Goal: Task Accomplishment & Management: Use online tool/utility

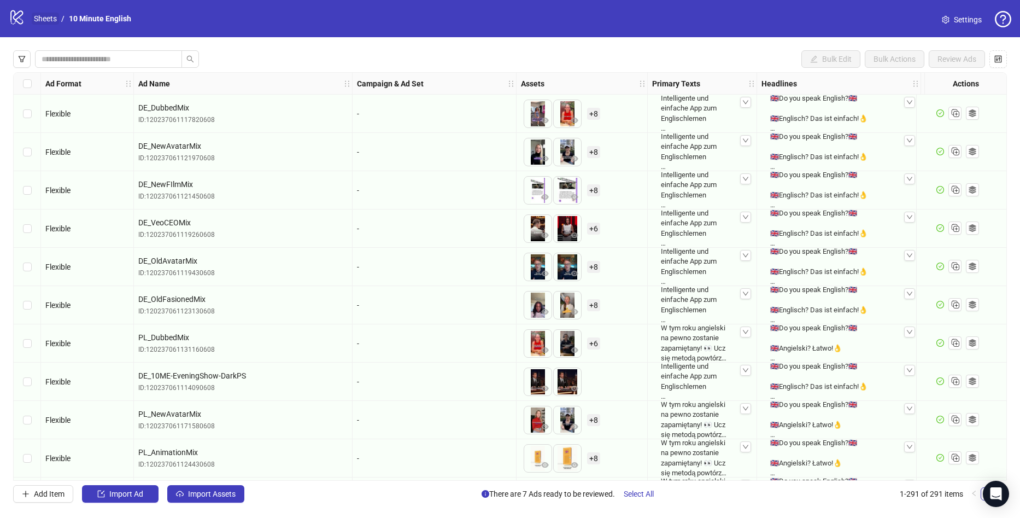
click at [42, 16] on link "Sheets" at bounding box center [45, 19] width 27 height 12
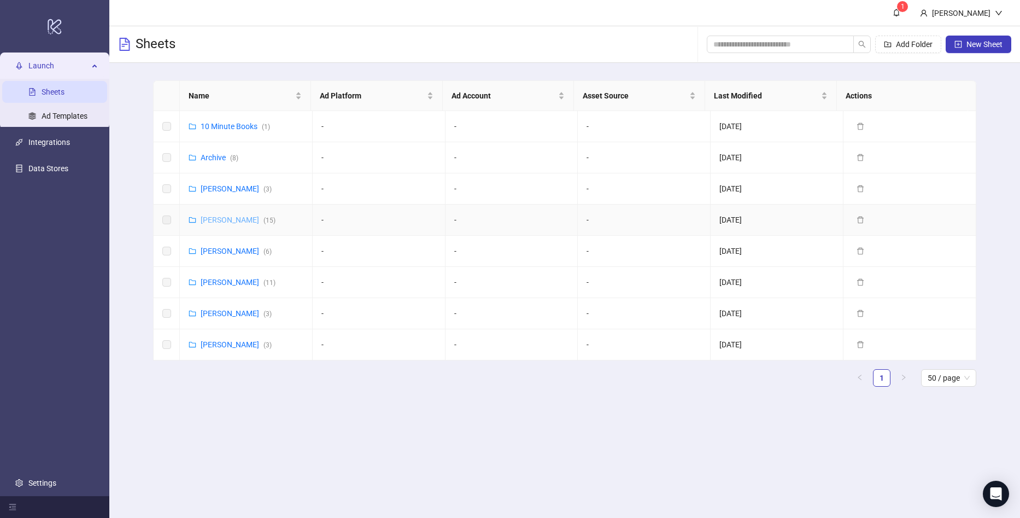
click at [226, 217] on link "[PERSON_NAME] ( 15 )" at bounding box center [238, 219] width 75 height 9
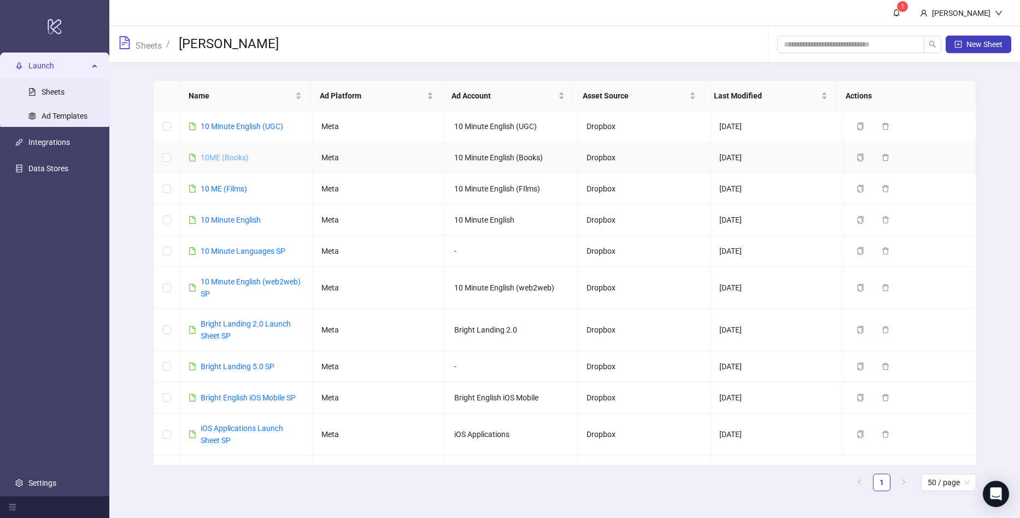
click at [232, 158] on link "10ME (Books)" at bounding box center [225, 157] width 48 height 9
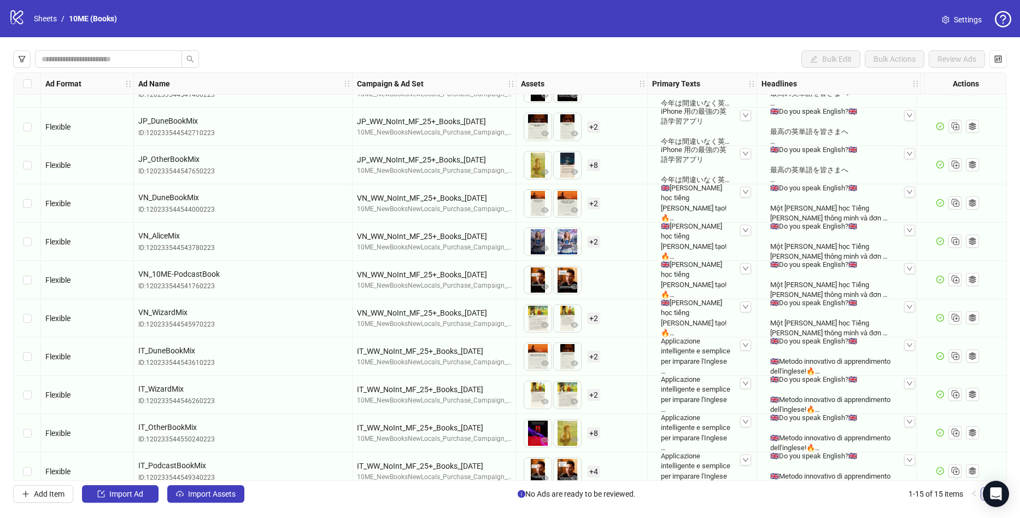
scroll to position [193, 0]
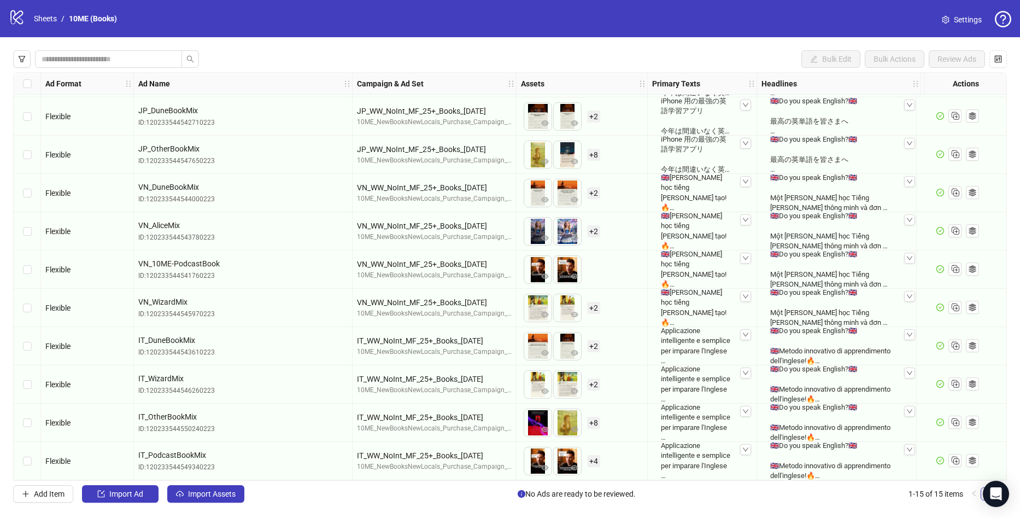
click at [135, 503] on div "Bulk Edit Bulk Actions Review Ads Ad Format Ad Name Campaign & Ad Set Assets Pr…" at bounding box center [510, 276] width 1020 height 478
click at [137, 496] on span "Import Ad" at bounding box center [126, 493] width 34 height 9
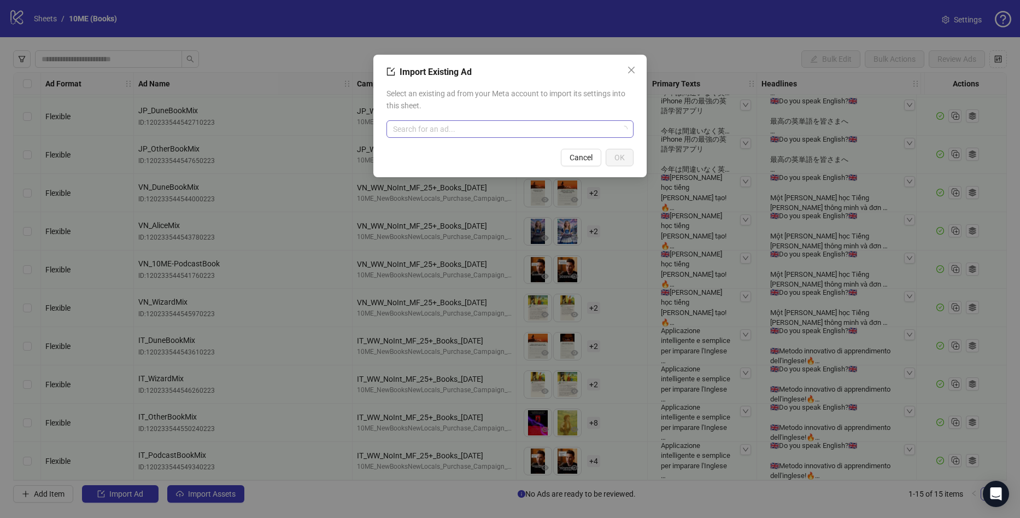
click at [417, 124] on input "search" at bounding box center [505, 129] width 224 height 16
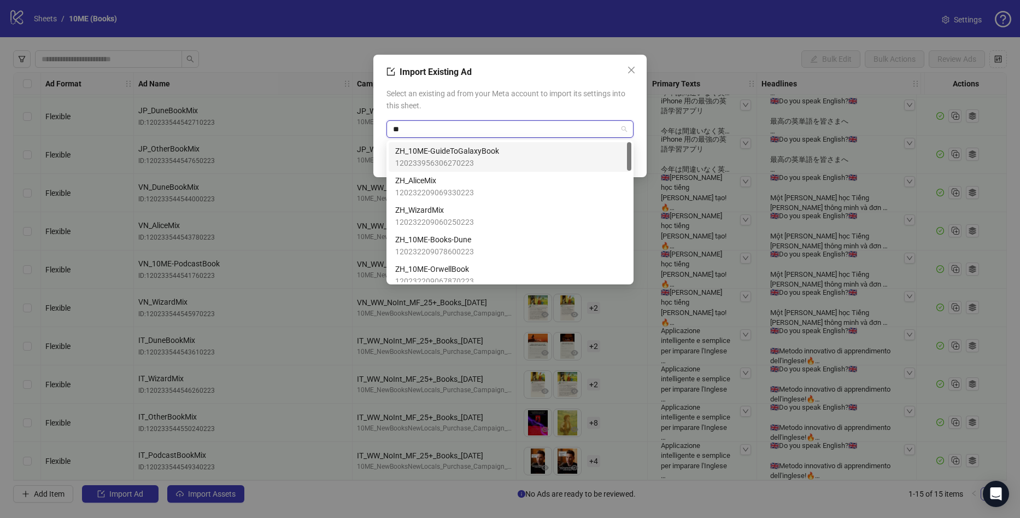
type input "*"
click at [489, 151] on span "RU_10ME-GuideToGalaxyBook" at bounding box center [447, 151] width 104 height 12
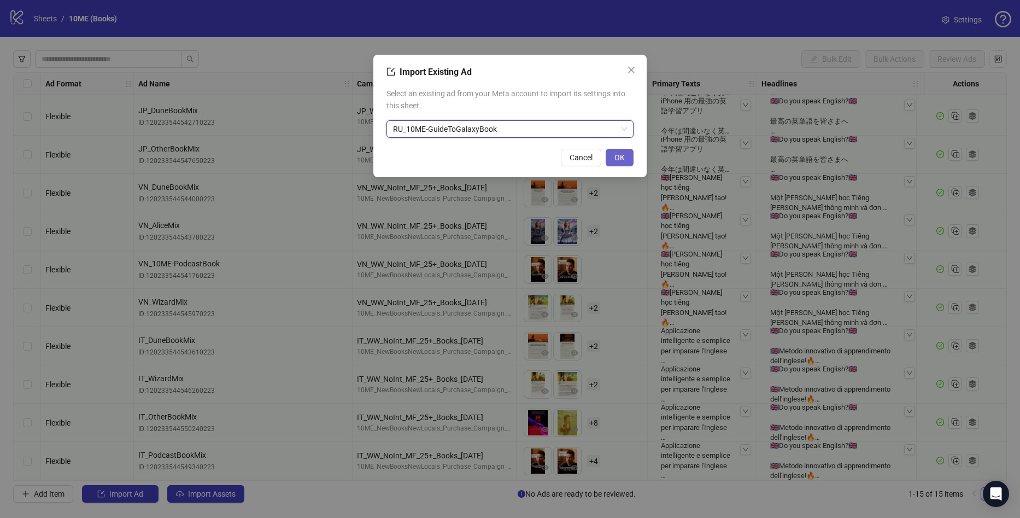
click at [626, 158] on button "OK" at bounding box center [620, 157] width 28 height 17
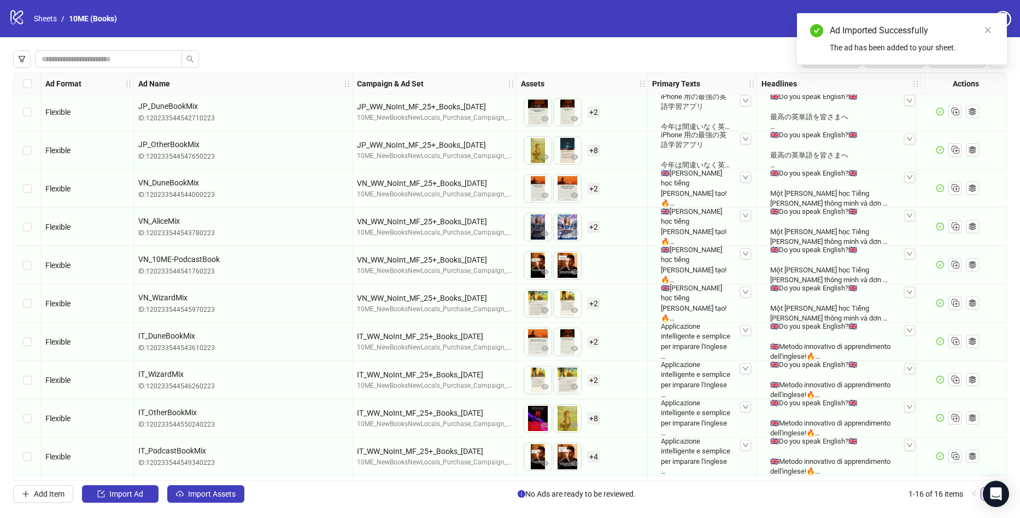
scroll to position [231, 0]
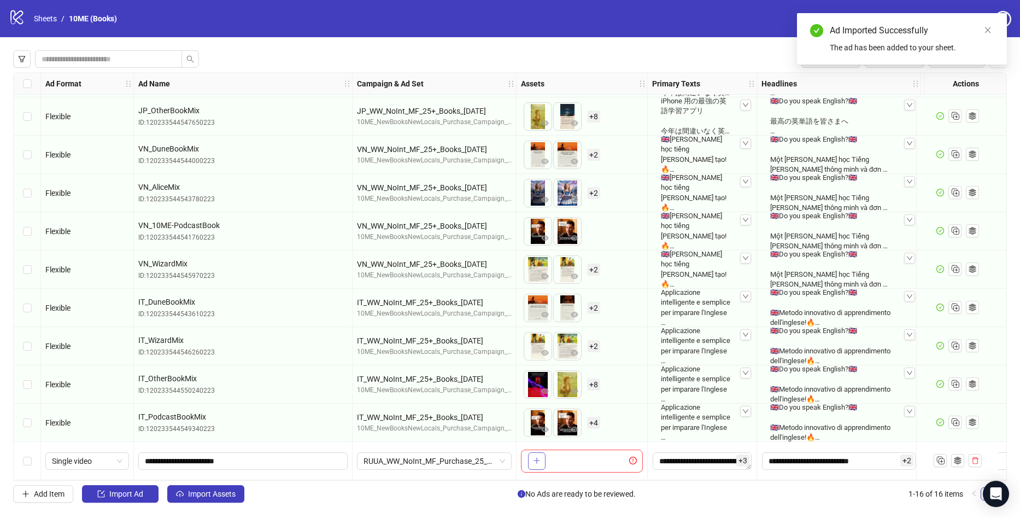
click at [542, 457] on button "button" at bounding box center [536, 460] width 17 height 17
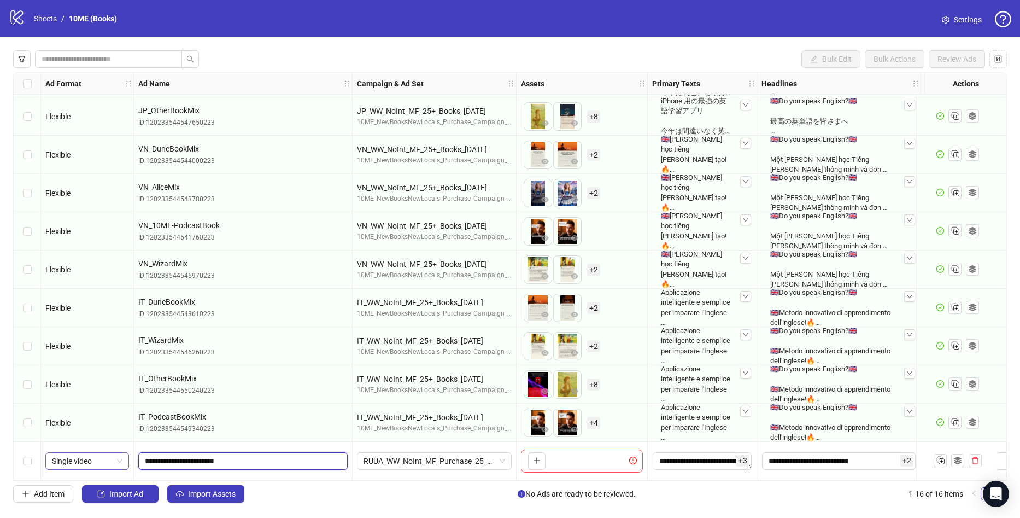
drag, startPoint x: 284, startPoint y: 454, endPoint x: 107, endPoint y: 460, distance: 177.3
paste input "**********"
drag, startPoint x: 267, startPoint y: 458, endPoint x: -29, endPoint y: 450, distance: 295.9
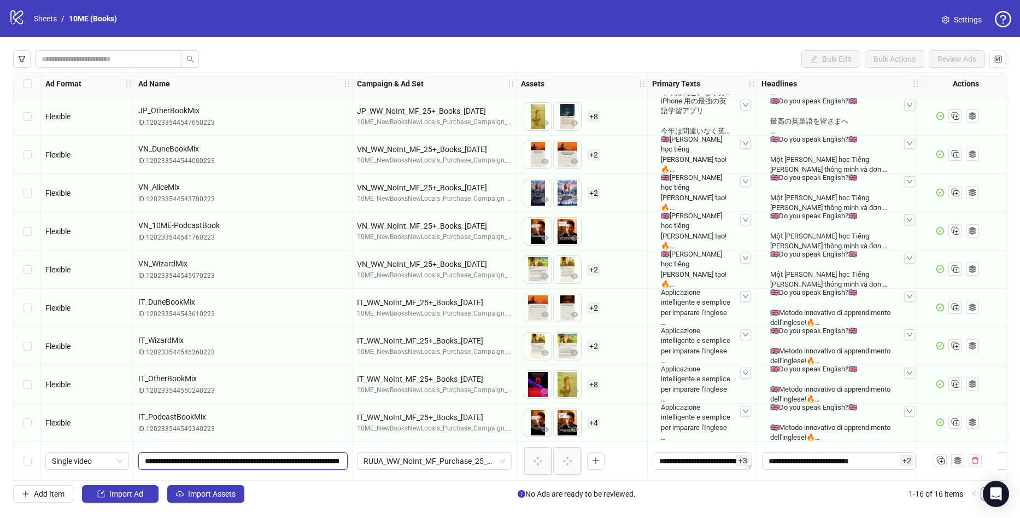
click at [0, 450] on html "logo/logo-mobile Sheets / 10ME (Books) Settings Bulk Edit Bulk Actions Review A…" at bounding box center [510, 259] width 1020 height 518
type input "**********"
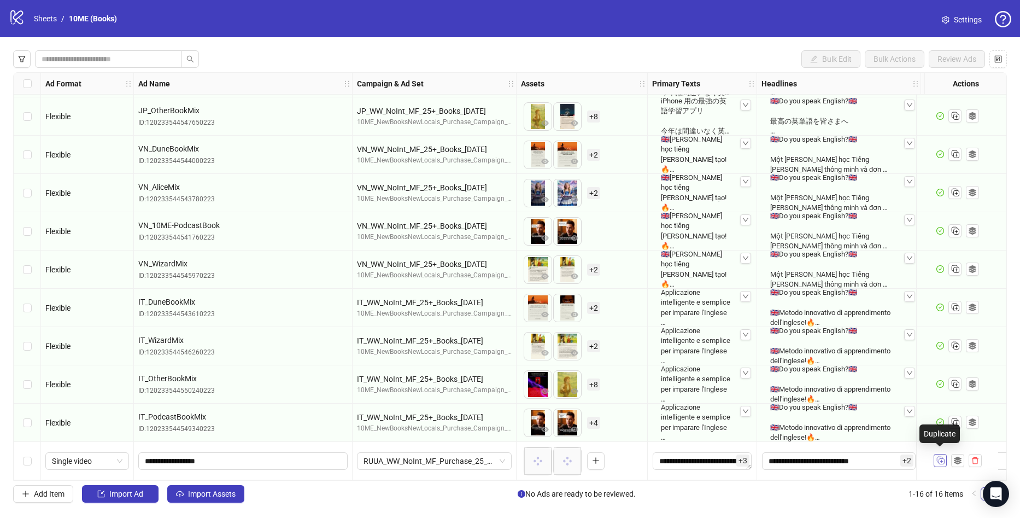
click at [941, 459] on rect "Duplicate" at bounding box center [941, 461] width 5 height 5
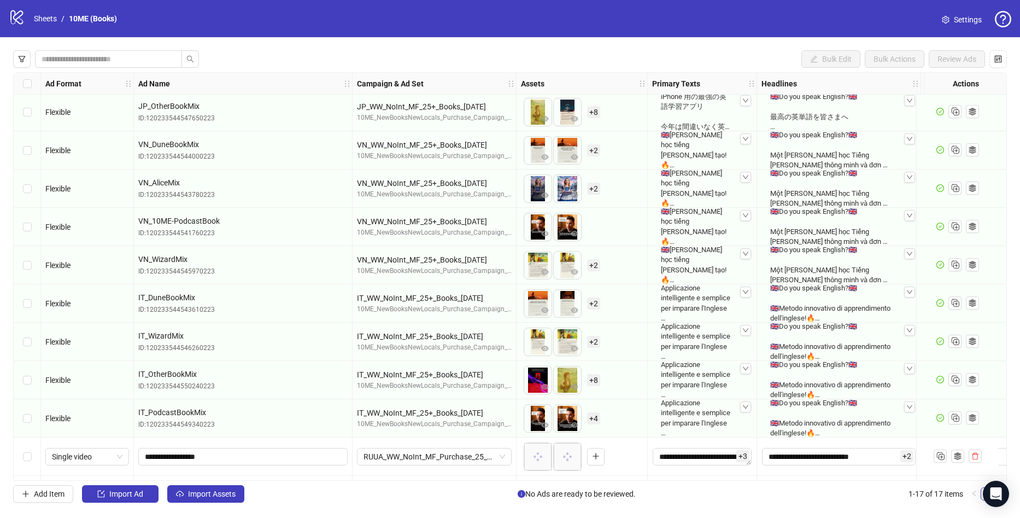
scroll to position [270, 0]
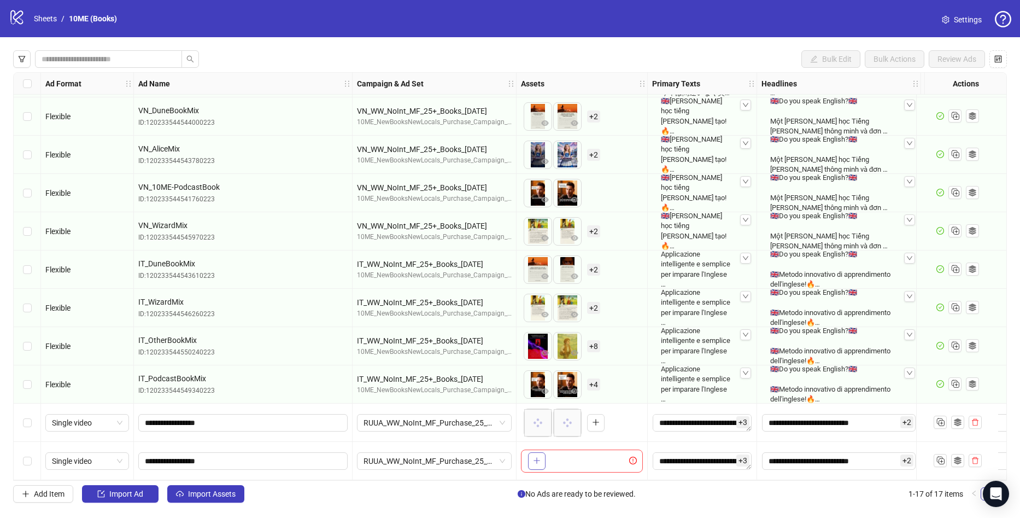
click at [541, 455] on button "button" at bounding box center [536, 460] width 17 height 17
drag, startPoint x: 243, startPoint y: 455, endPoint x: 121, endPoint y: 458, distance: 122.0
paste input "**********"
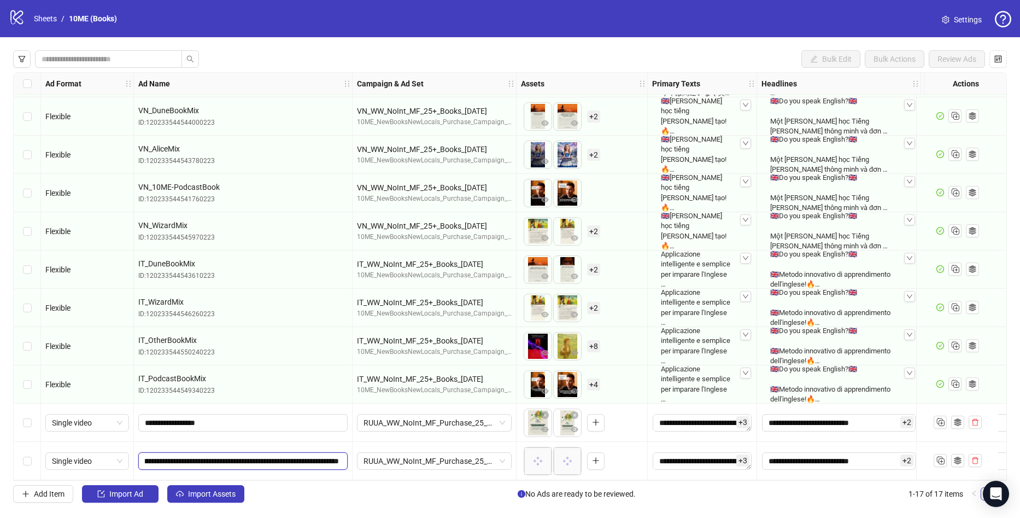
scroll to position [0, 0]
drag, startPoint x: 246, startPoint y: 456, endPoint x: -29, endPoint y: 467, distance: 275.3
click at [0, 467] on html "logo/logo-mobile Sheets / 10ME (Books) Settings Bulk Edit Bulk Actions Review A…" at bounding box center [510, 259] width 1020 height 518
type input "**********"
click at [935, 457] on icon "Duplicate" at bounding box center [940, 459] width 11 height 11
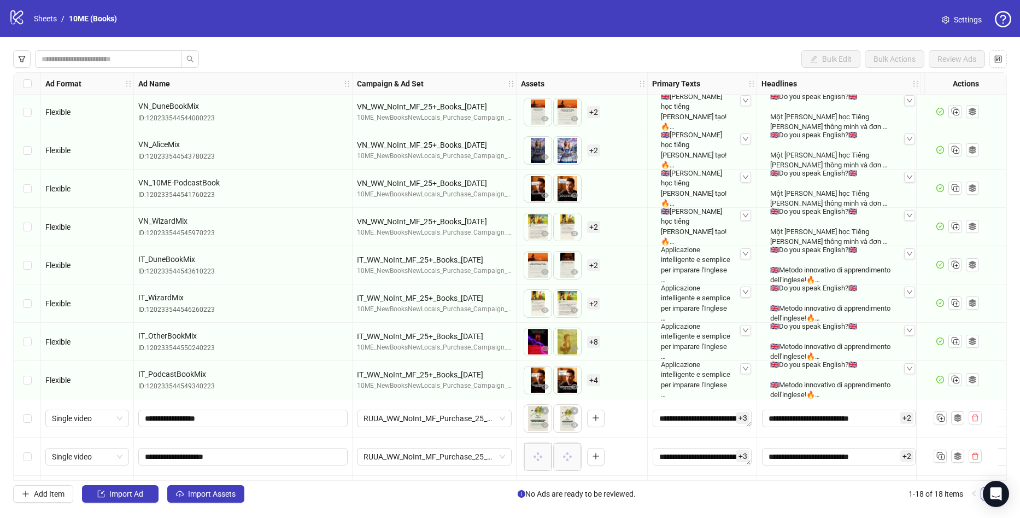
scroll to position [308, 0]
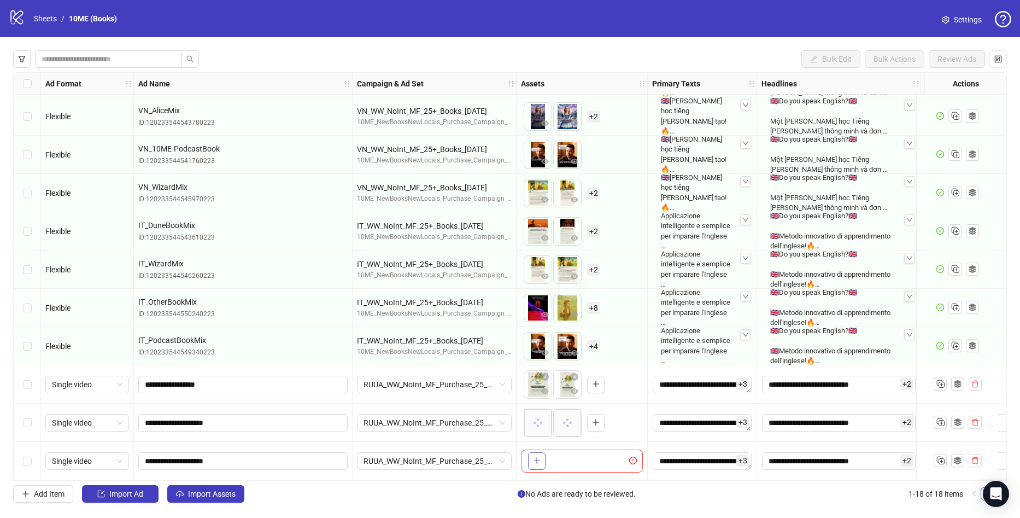
click at [541, 453] on button "button" at bounding box center [536, 460] width 17 height 17
click at [107, 464] on span "Single video" at bounding box center [87, 461] width 71 height 16
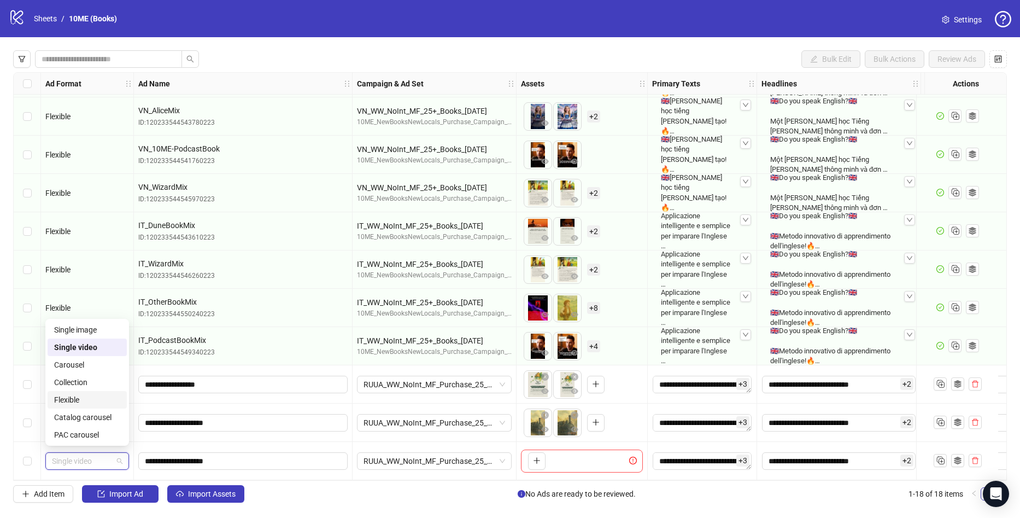
click at [96, 395] on div "Flexible" at bounding box center [87, 400] width 66 height 12
click at [534, 457] on icon "plus" at bounding box center [537, 461] width 8 height 8
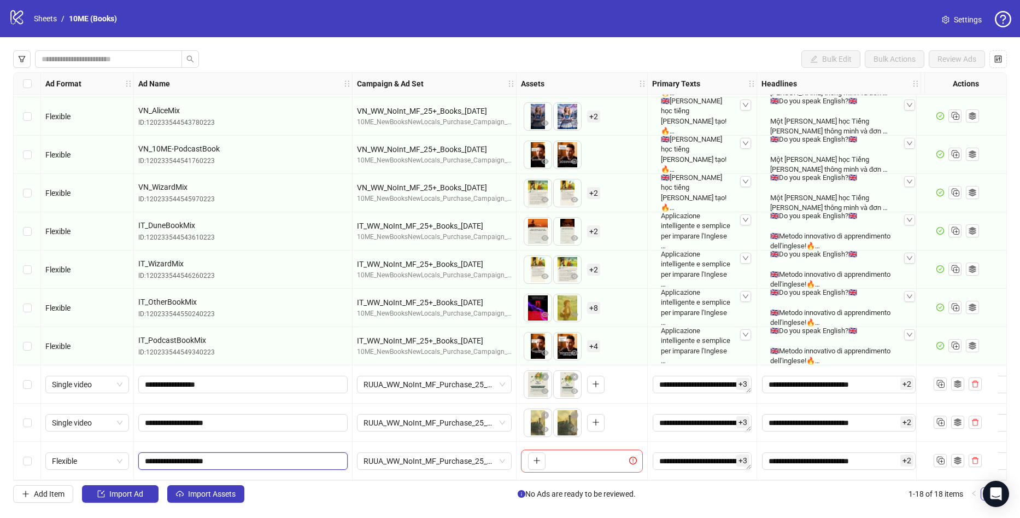
drag, startPoint x: 261, startPoint y: 458, endPoint x: 118, endPoint y: 469, distance: 144.2
paste input "**********"
drag, startPoint x: 260, startPoint y: 458, endPoint x: -29, endPoint y: 445, distance: 289.5
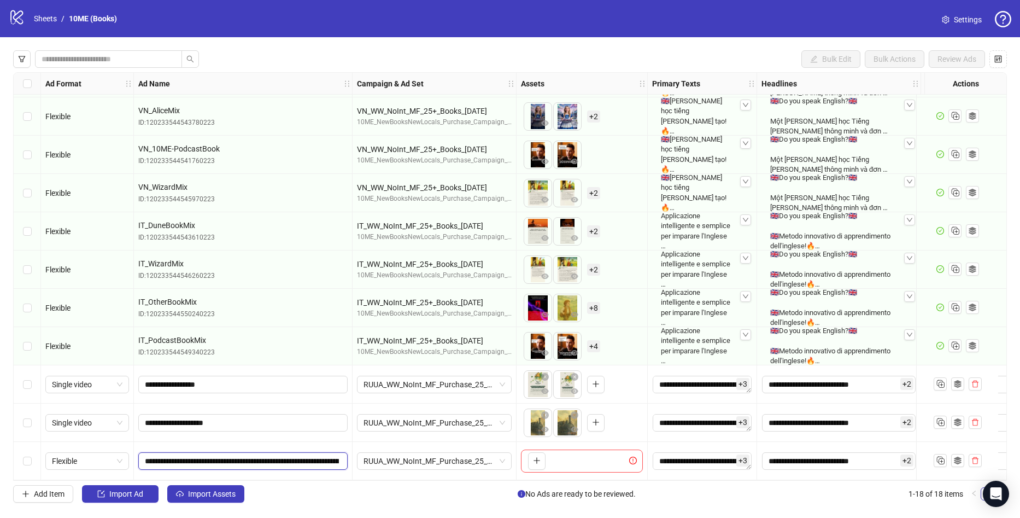
click at [0, 445] on html "logo/logo-mobile Sheets / 10ME (Books) Settings Bulk Edit Bulk Actions Review A…" at bounding box center [510, 259] width 1020 height 518
click at [229, 455] on input "**********" at bounding box center [242, 461] width 194 height 12
type input "**********"
click at [341, 488] on div "Add Item Import Ad Import Assets No Ads are ready to be reviewed. 1-18 of 18 it…" at bounding box center [510, 493] width 994 height 17
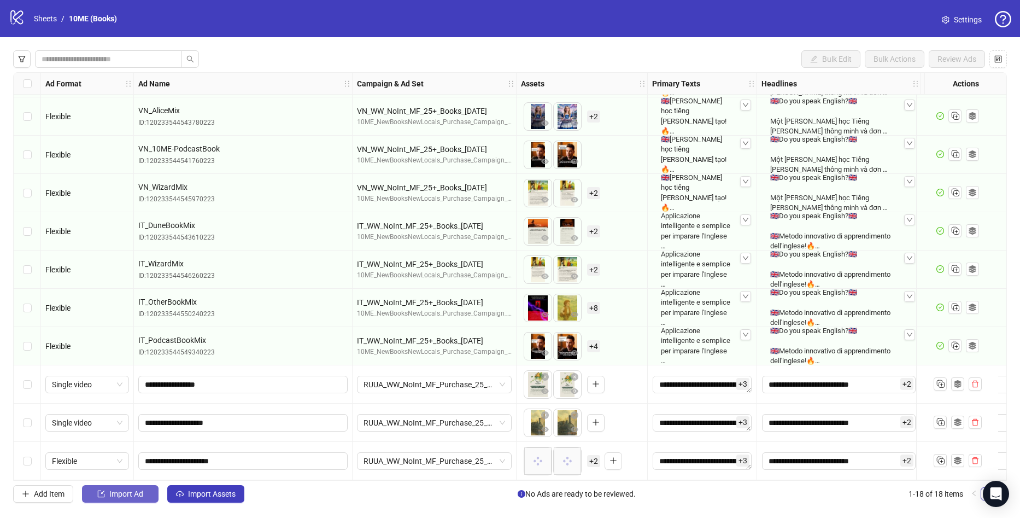
click at [127, 497] on span "Import Ad" at bounding box center [126, 493] width 34 height 9
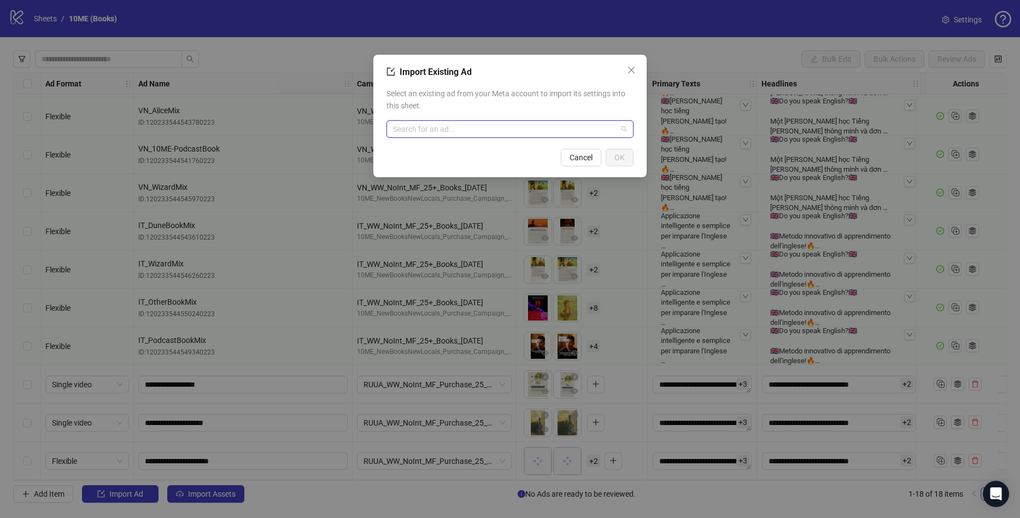
click at [464, 127] on input "search" at bounding box center [505, 129] width 224 height 16
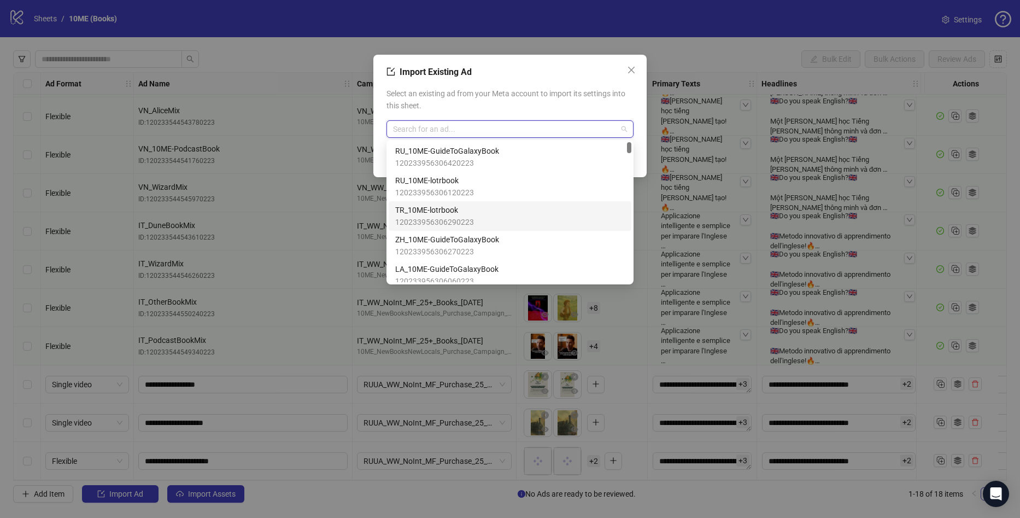
click at [478, 207] on div "TR_10ME-lotrbook 120233956306290223" at bounding box center [510, 216] width 230 height 24
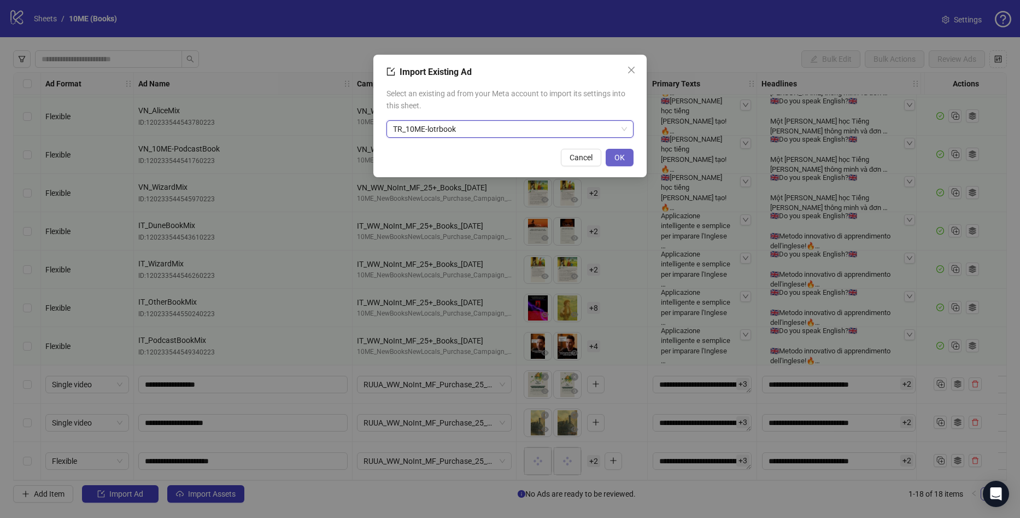
click at [623, 149] on button "OK" at bounding box center [620, 157] width 28 height 17
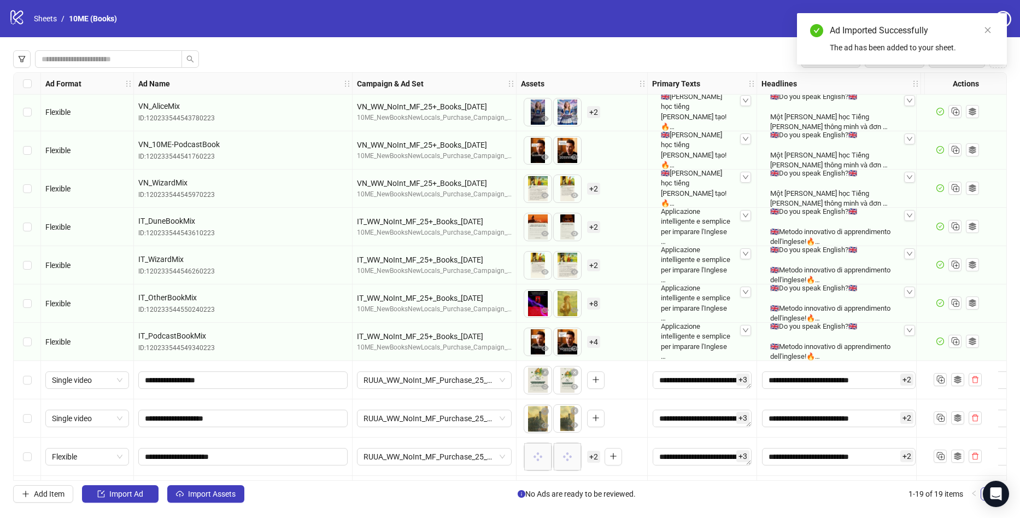
drag, startPoint x: 563, startPoint y: 416, endPoint x: 545, endPoint y: 416, distance: 17.5
click at [545, 416] on body "logo/logo-mobile Sheets / 10ME (Books) Settings Bulk Edit Bulk Actions Review A…" at bounding box center [510, 259] width 1020 height 518
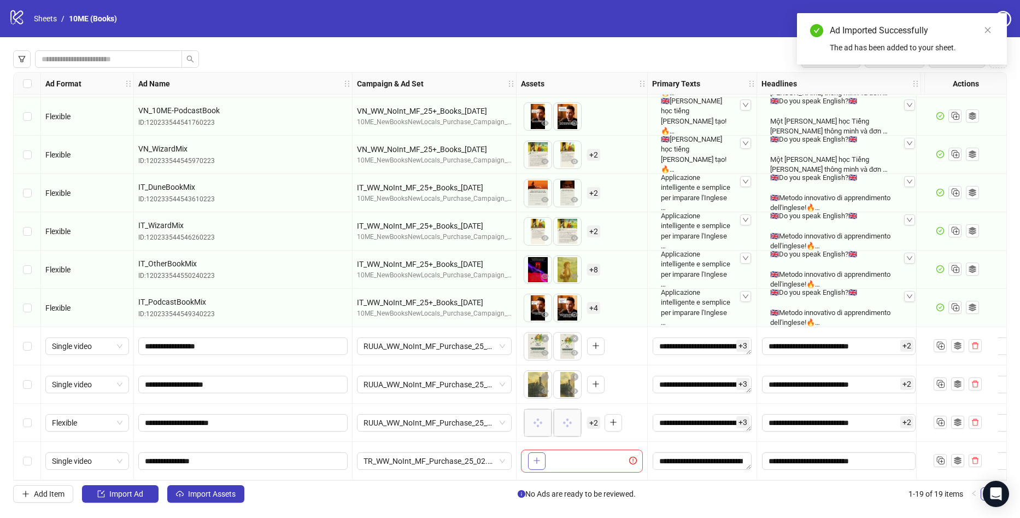
click at [534, 457] on icon "plus" at bounding box center [537, 461] width 8 height 8
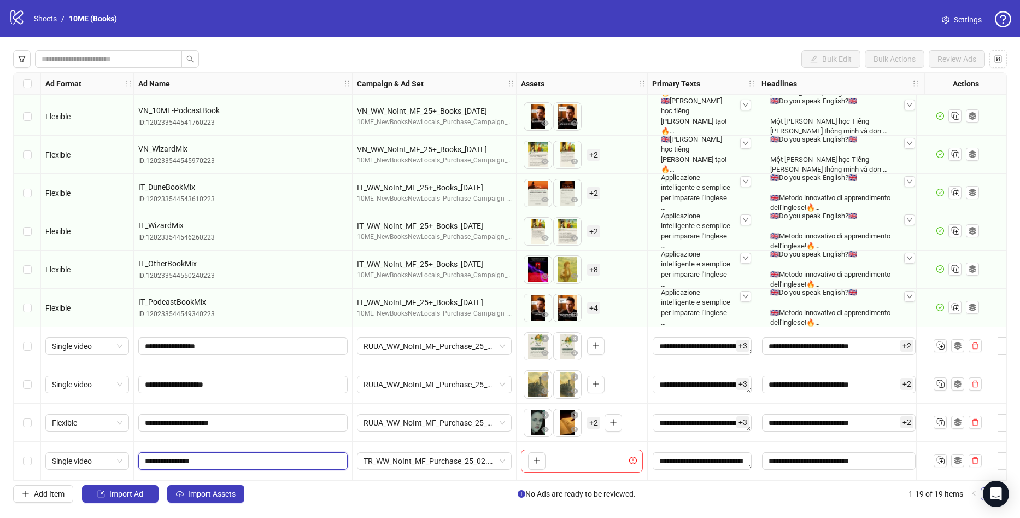
drag, startPoint x: 236, startPoint y: 452, endPoint x: 134, endPoint y: 456, distance: 102.3
click at [134, 456] on div "**********" at bounding box center [243, 461] width 219 height 38
paste input "**********"
drag, startPoint x: 249, startPoint y: 456, endPoint x: -29, endPoint y: 462, distance: 277.9
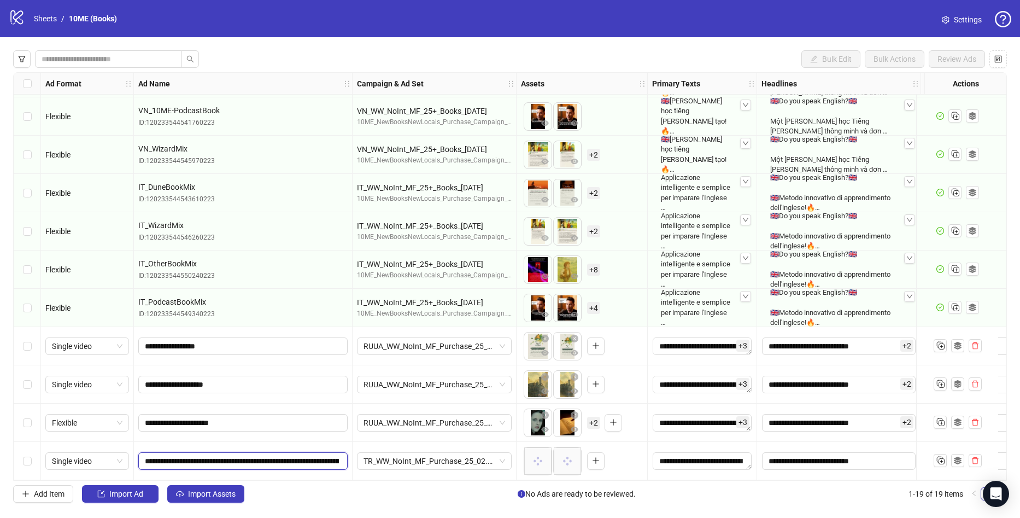
click at [0, 462] on html "logo/logo-mobile Sheets / 10ME (Books) Settings Bulk Edit Bulk Actions Review A…" at bounding box center [510, 259] width 1020 height 518
type input "**********"
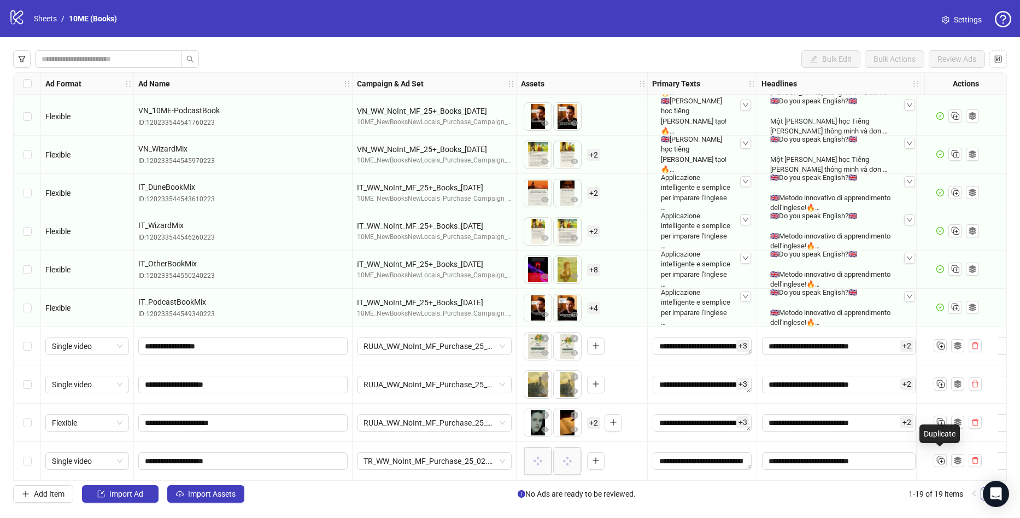
drag, startPoint x: 944, startPoint y: 459, endPoint x: 925, endPoint y: 455, distance: 20.2
click at [944, 459] on rect "Duplicate" at bounding box center [941, 461] width 5 height 5
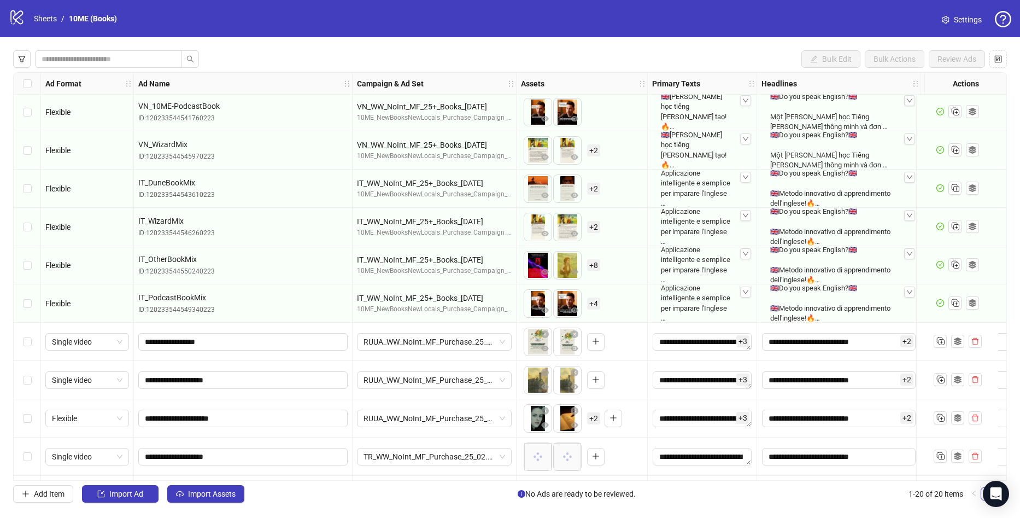
scroll to position [384, 0]
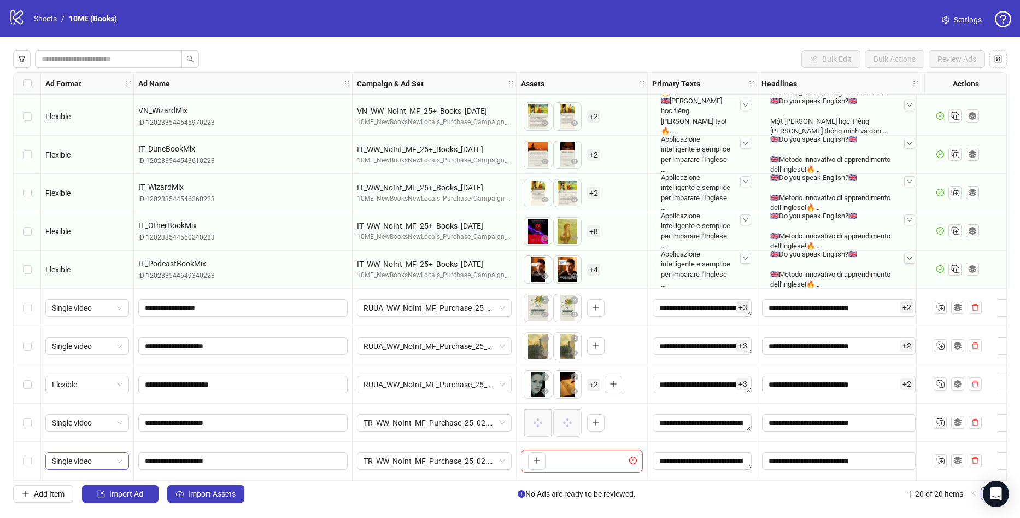
click at [84, 459] on span "Single video" at bounding box center [87, 461] width 71 height 16
click at [87, 393] on div "Flexible" at bounding box center [87, 399] width 79 height 17
drag, startPoint x: 565, startPoint y: 425, endPoint x: 541, endPoint y: 422, distance: 24.8
click at [541, 422] on body "logo/logo-mobile Sheets / 10ME (Books) Settings Bulk Edit Bulk Actions Review A…" at bounding box center [510, 259] width 1020 height 518
click at [534, 457] on icon "plus" at bounding box center [537, 461] width 8 height 8
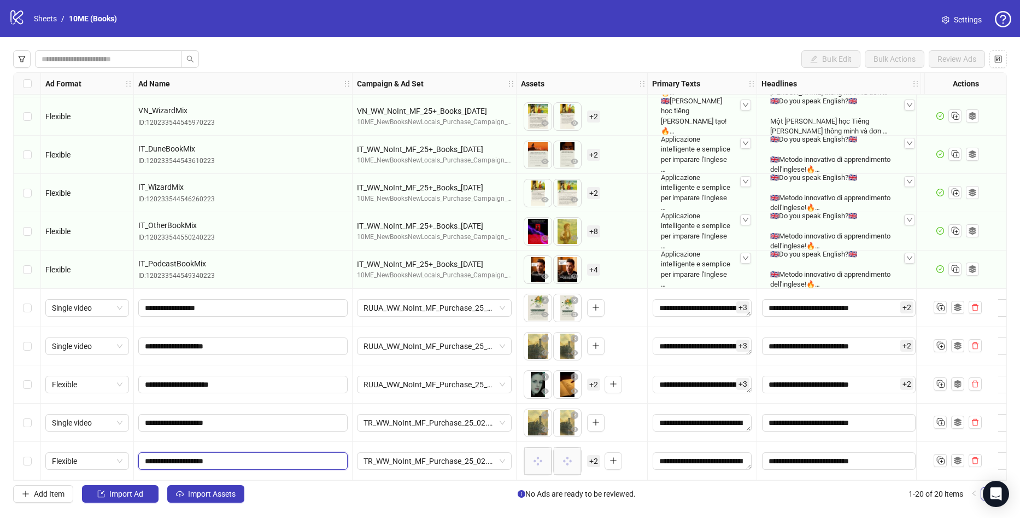
drag, startPoint x: 256, startPoint y: 453, endPoint x: 139, endPoint y: 463, distance: 117.4
click at [139, 463] on span "**********" at bounding box center [242, 460] width 209 height 17
paste input "**********"
drag, startPoint x: 263, startPoint y: 454, endPoint x: -26, endPoint y: 474, distance: 289.9
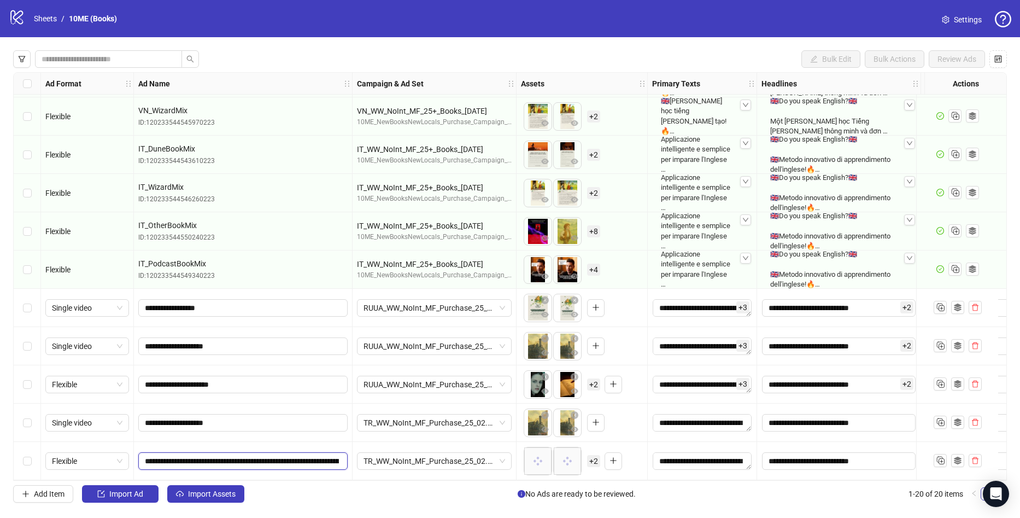
click at [0, 474] on html "logo/logo-mobile Sheets / 10ME (Books) Settings Bulk Edit Bulk Actions Review A…" at bounding box center [510, 259] width 1020 height 518
type input "**********"
click at [235, 457] on input "**********" at bounding box center [242, 461] width 194 height 12
type input "**********"
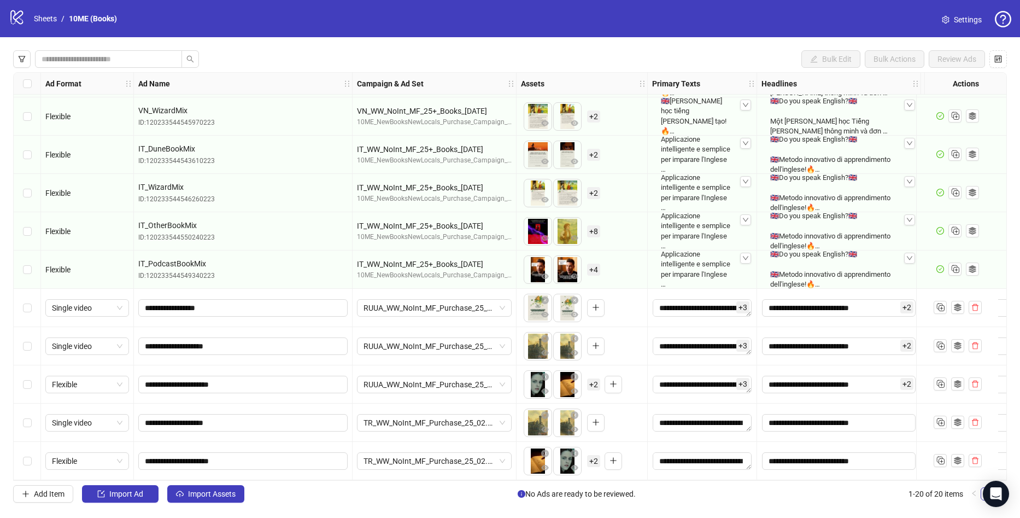
click at [368, 504] on div "Bulk Edit Bulk Actions Review Ads Ad Format Ad Name Campaign & Ad Set Assets Pr…" at bounding box center [510, 276] width 1020 height 478
click at [130, 483] on div "Bulk Edit Bulk Actions Review Ads Ad Format Ad Name Campaign & Ad Set Assets Pr…" at bounding box center [510, 276] width 1020 height 478
click at [157, 493] on button "Import Ad" at bounding box center [120, 493] width 77 height 17
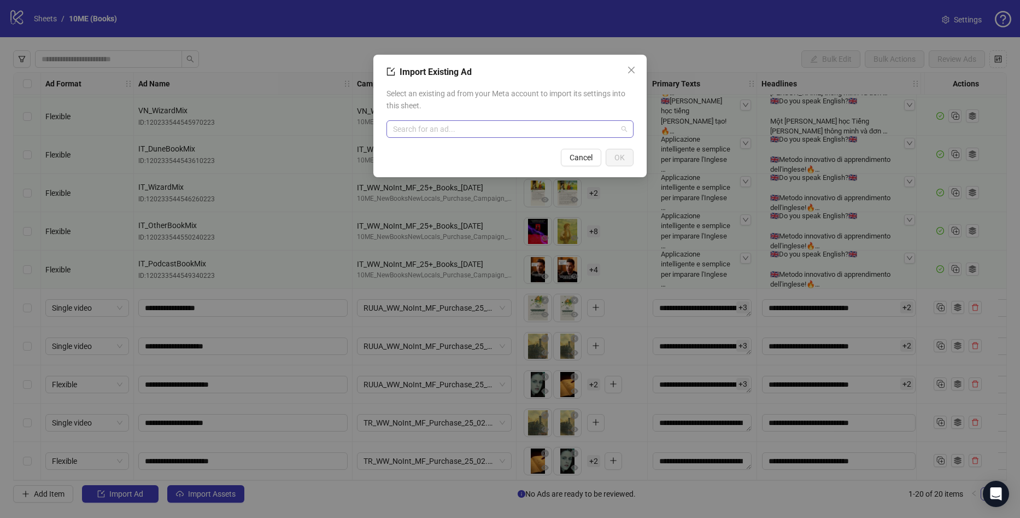
click at [469, 134] on input "search" at bounding box center [505, 129] width 224 height 16
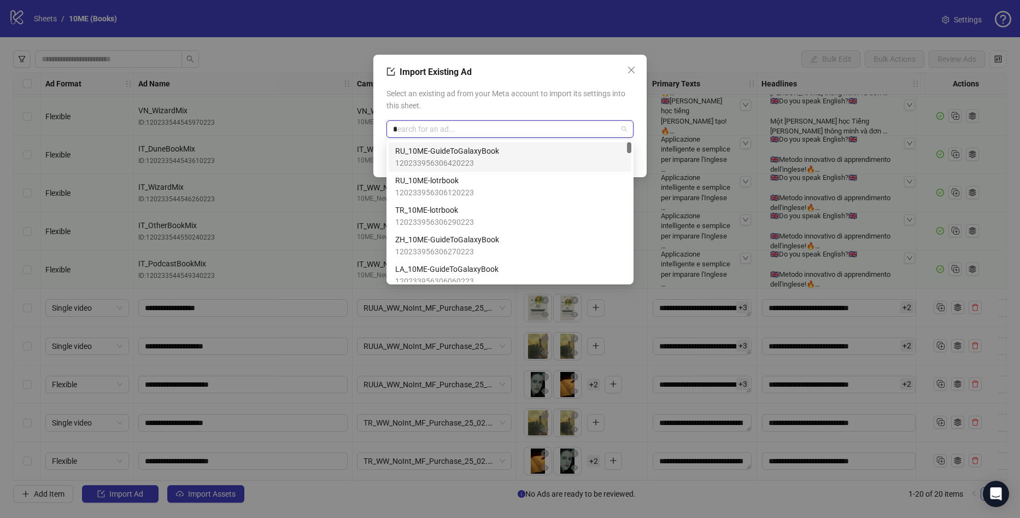
type input "**"
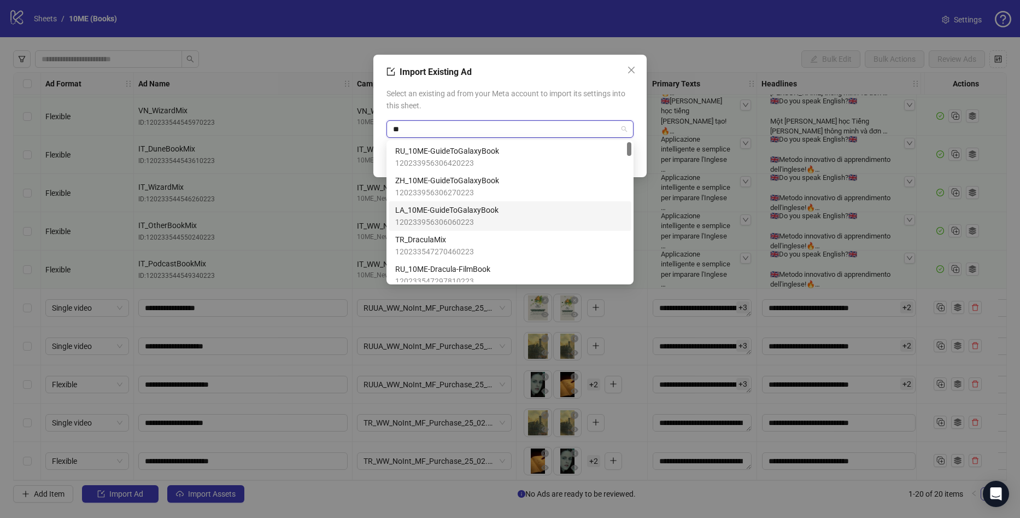
click at [477, 209] on span "LA_10ME-GuideToGalaxyBook" at bounding box center [446, 210] width 103 height 12
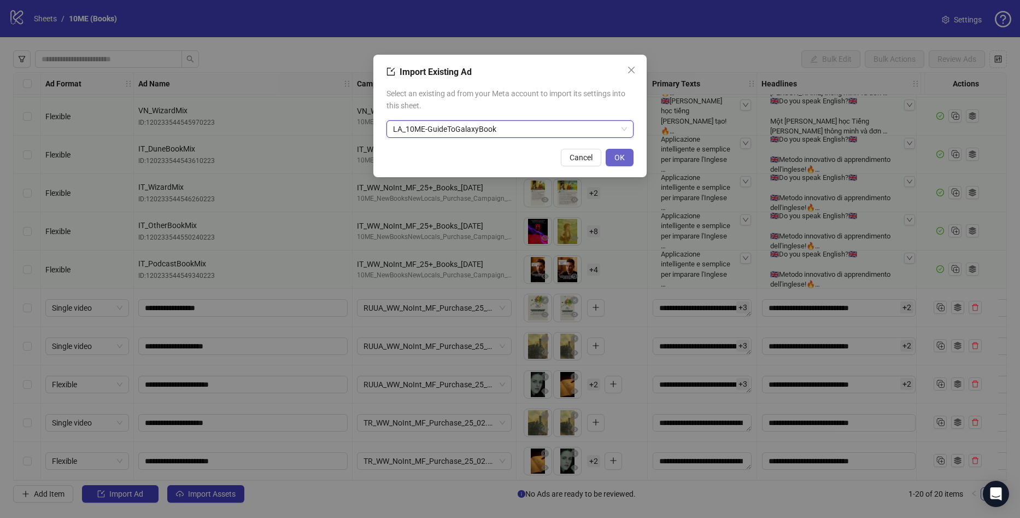
click at [626, 156] on button "OK" at bounding box center [620, 157] width 28 height 17
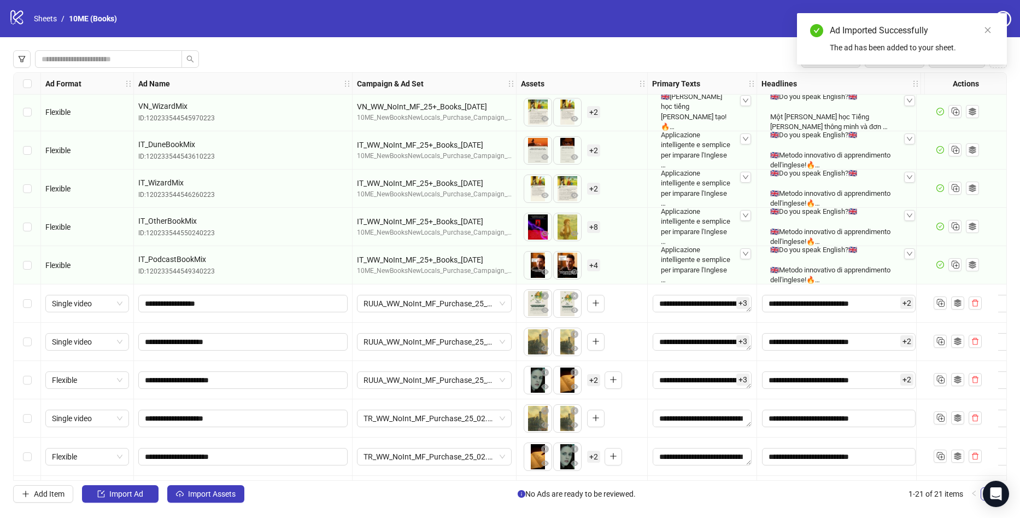
scroll to position [423, 0]
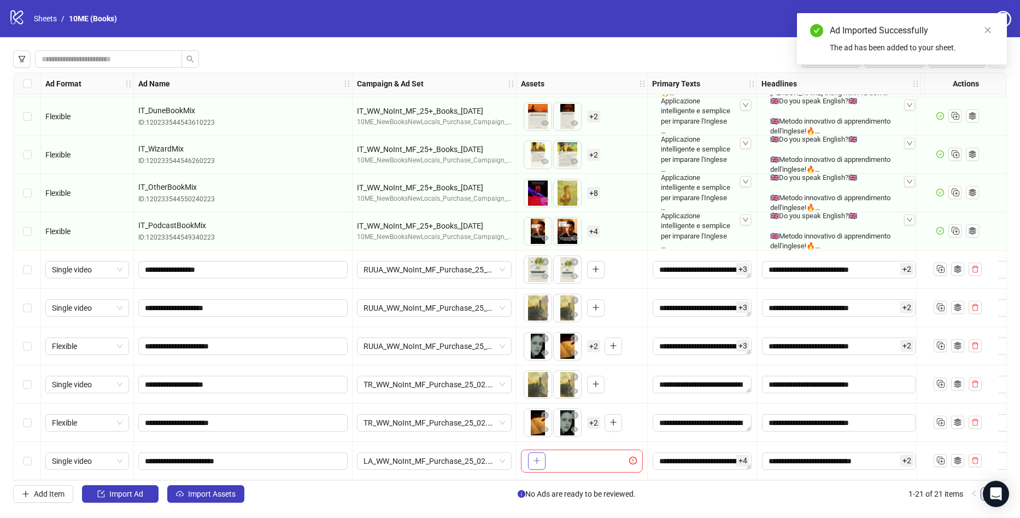
click at [534, 457] on icon "plus" at bounding box center [537, 461] width 8 height 8
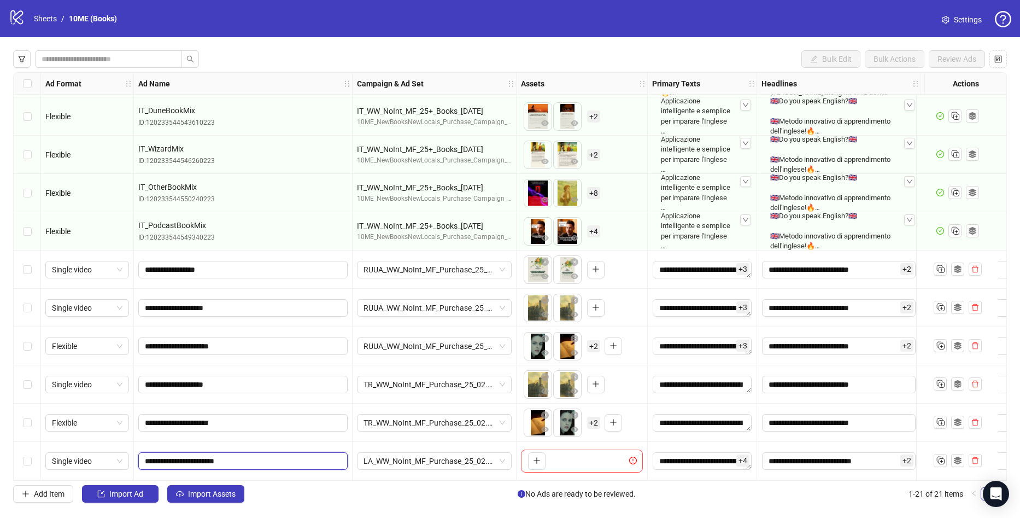
click at [285, 456] on input "**********" at bounding box center [242, 461] width 194 height 12
paste input "**********"
type input "**********"
drag, startPoint x: 247, startPoint y: 457, endPoint x: 1, endPoint y: 452, distance: 246.7
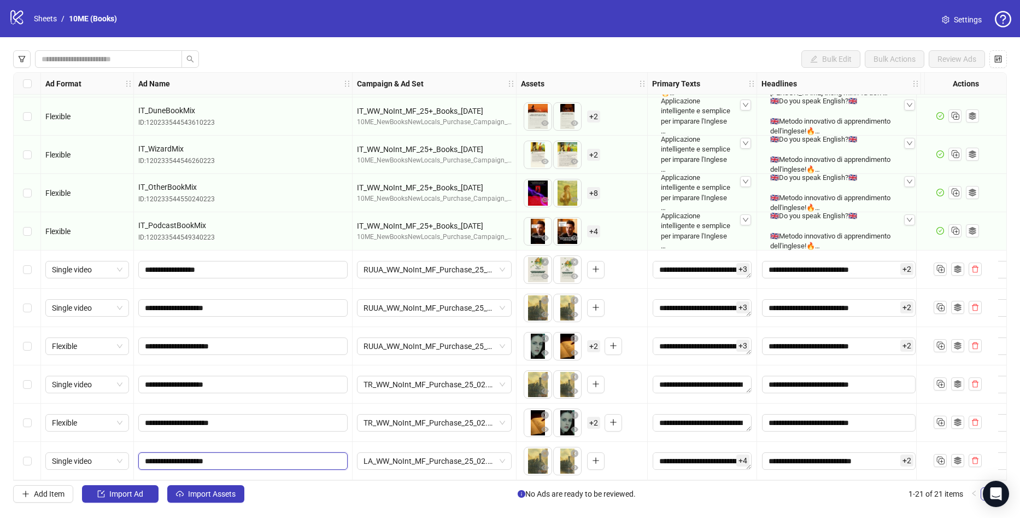
click at [1, 452] on div "Bulk Edit Bulk Actions Review Ads Ad Format Ad Name Campaign & Ad Set Assets Pr…" at bounding box center [510, 276] width 1020 height 478
click at [939, 454] on icon "Duplicate" at bounding box center [940, 459] width 11 height 11
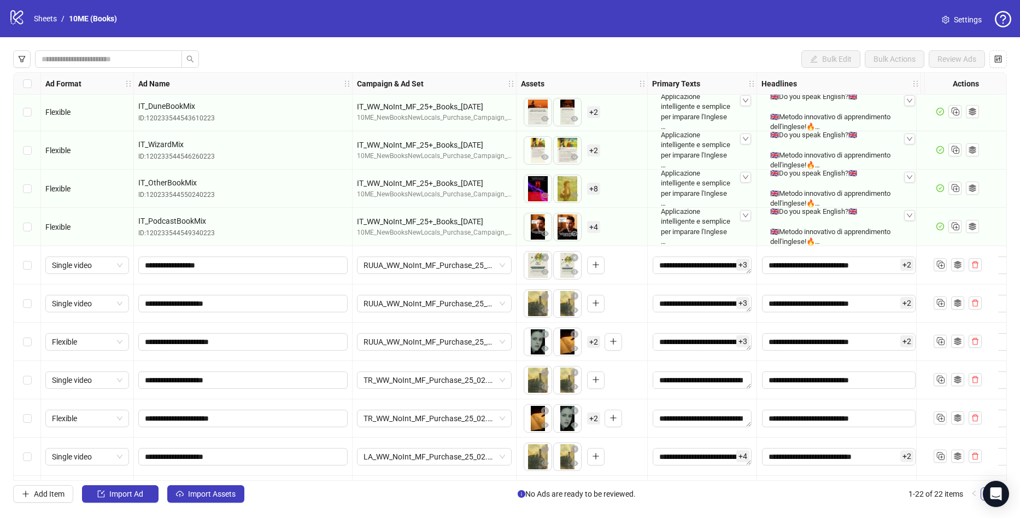
scroll to position [461, 0]
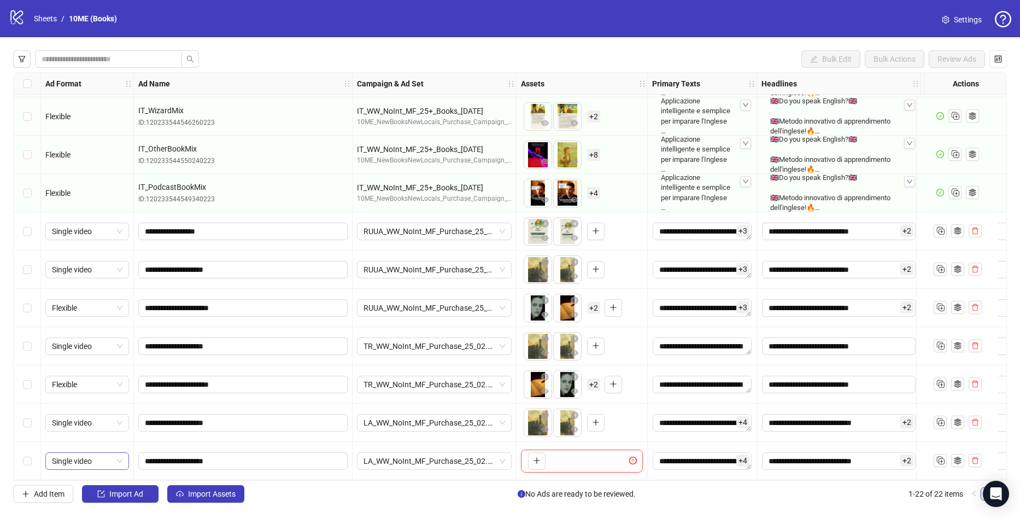
click at [121, 463] on span "Single video" at bounding box center [87, 461] width 71 height 16
drag, startPoint x: 88, startPoint y: 402, endPoint x: 174, endPoint y: 401, distance: 86.4
click at [88, 402] on div "Flexible" at bounding box center [87, 400] width 66 height 12
drag, startPoint x: 539, startPoint y: 456, endPoint x: 554, endPoint y: 430, distance: 30.2
click at [538, 460] on icon "plus" at bounding box center [537, 460] width 6 height 1
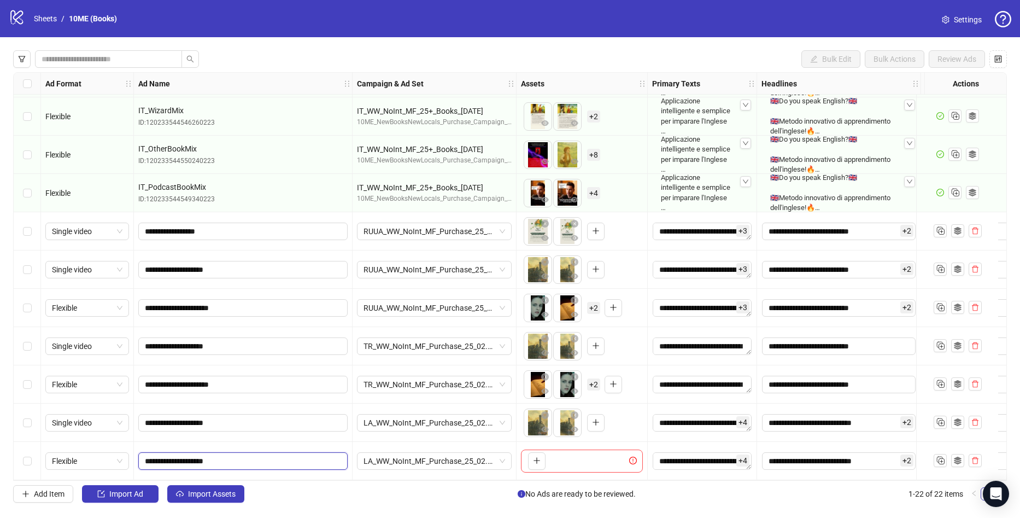
drag, startPoint x: 261, startPoint y: 454, endPoint x: 85, endPoint y: 471, distance: 176.3
paste input "**********"
drag, startPoint x: 277, startPoint y: 456, endPoint x: -29, endPoint y: 456, distance: 306.2
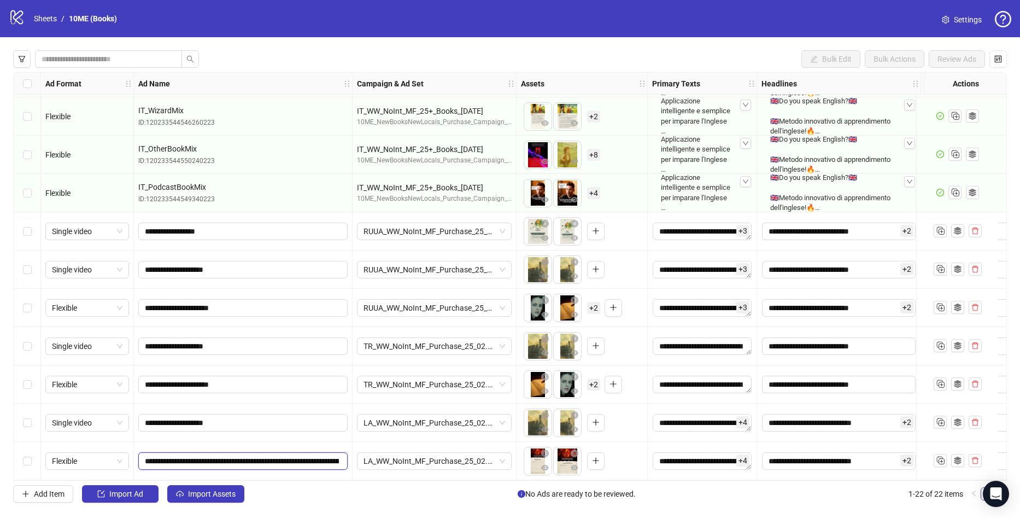
click at [0, 456] on html "logo/logo-mobile Sheets / 10ME (Books) Settings Bulk Edit Bulk Actions Review A…" at bounding box center [510, 259] width 1020 height 518
type input "**********"
click at [942, 449] on div at bounding box center [957, 461] width 82 height 38
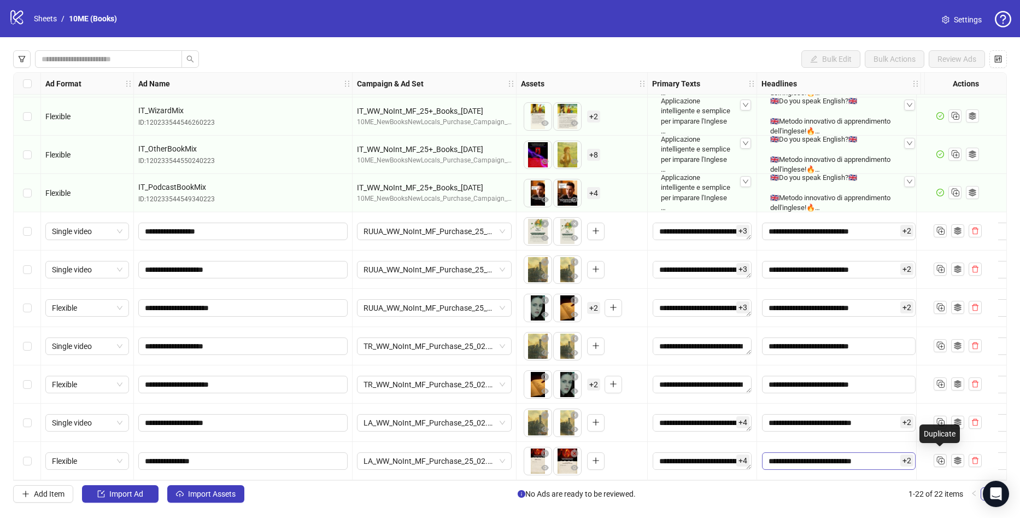
click at [939, 454] on icon "Duplicate" at bounding box center [940, 459] width 11 height 11
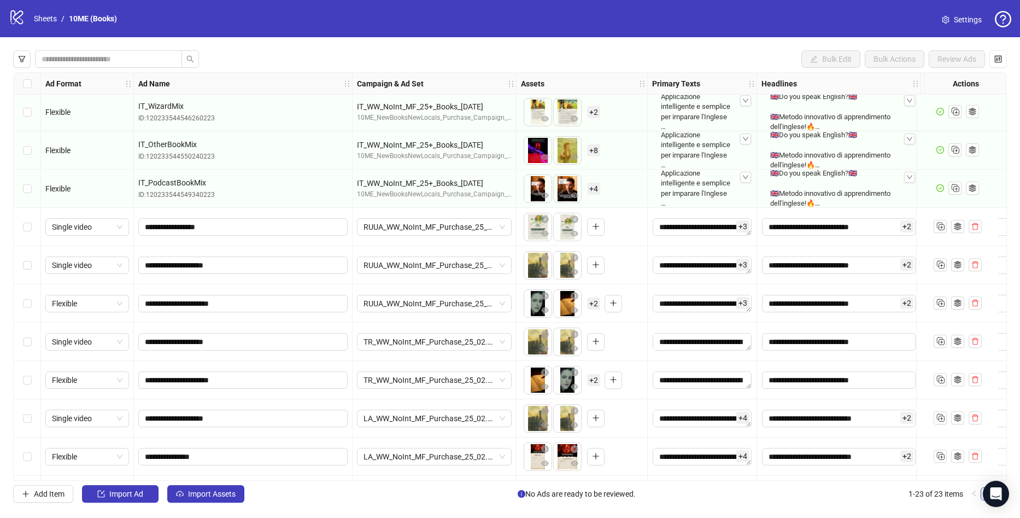
scroll to position [499, 0]
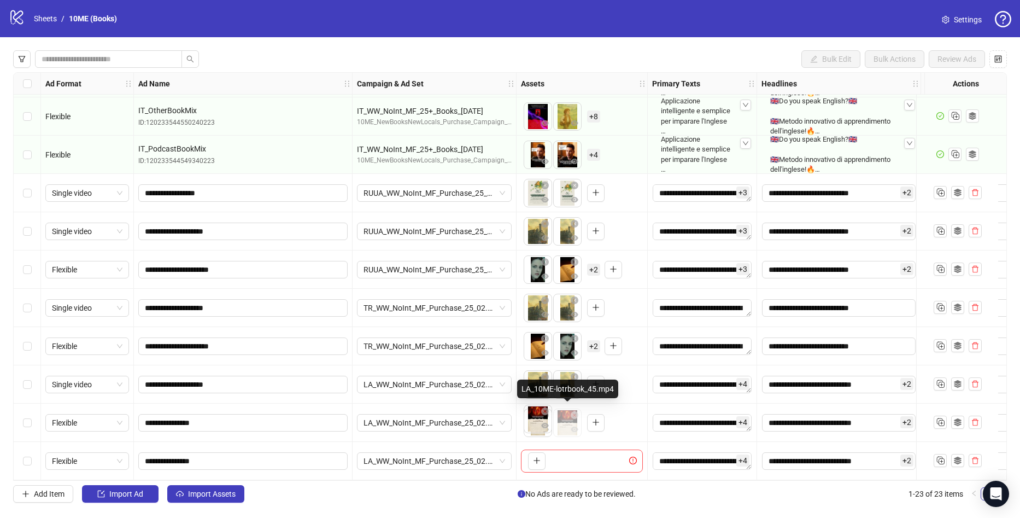
click at [536, 417] on body "logo/logo-mobile Sheets / 10ME (Books) Settings Bulk Edit Bulk Actions Review A…" at bounding box center [510, 259] width 1020 height 518
click at [536, 457] on icon "plus" at bounding box center [537, 461] width 8 height 8
click at [281, 452] on span "**********" at bounding box center [242, 460] width 209 height 17
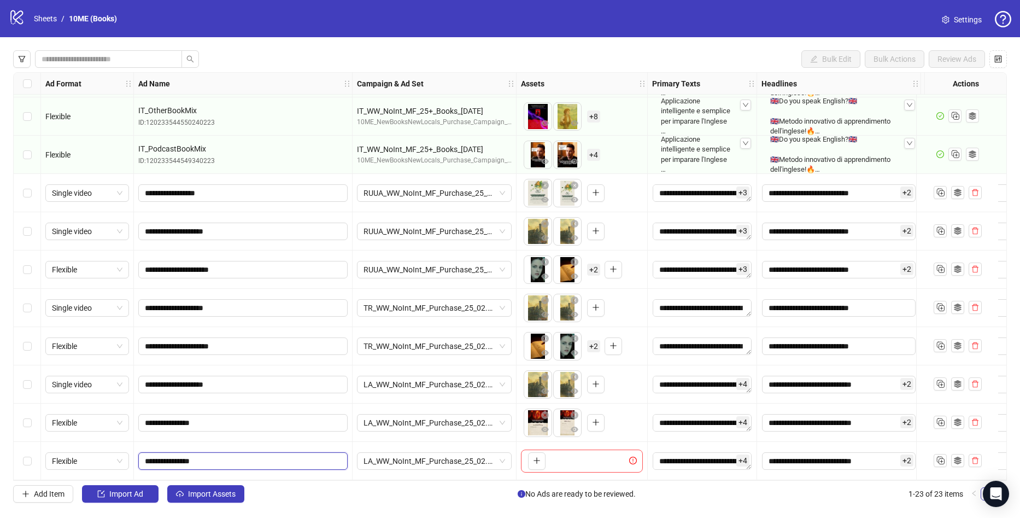
paste input "**********"
drag, startPoint x: 260, startPoint y: 459, endPoint x: -29, endPoint y: 478, distance: 289.4
click at [0, 478] on html "logo/logo-mobile Sheets / 10ME (Books) Settings Bulk Edit Bulk Actions Review A…" at bounding box center [510, 259] width 1020 height 518
click at [271, 455] on input "**********" at bounding box center [242, 461] width 194 height 12
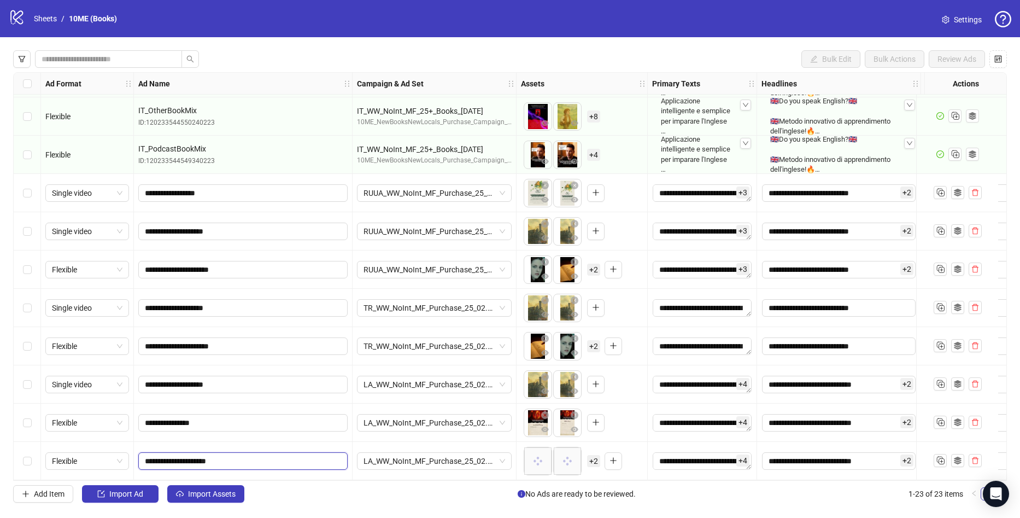
type input "**********"
click at [150, 492] on button "Import Ad" at bounding box center [120, 493] width 77 height 17
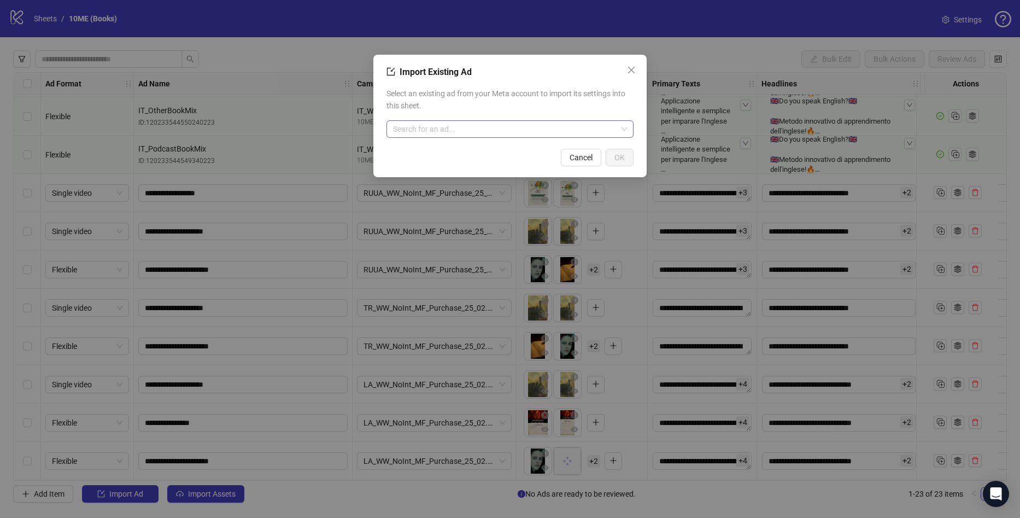
click at [497, 128] on input "search" at bounding box center [505, 129] width 224 height 16
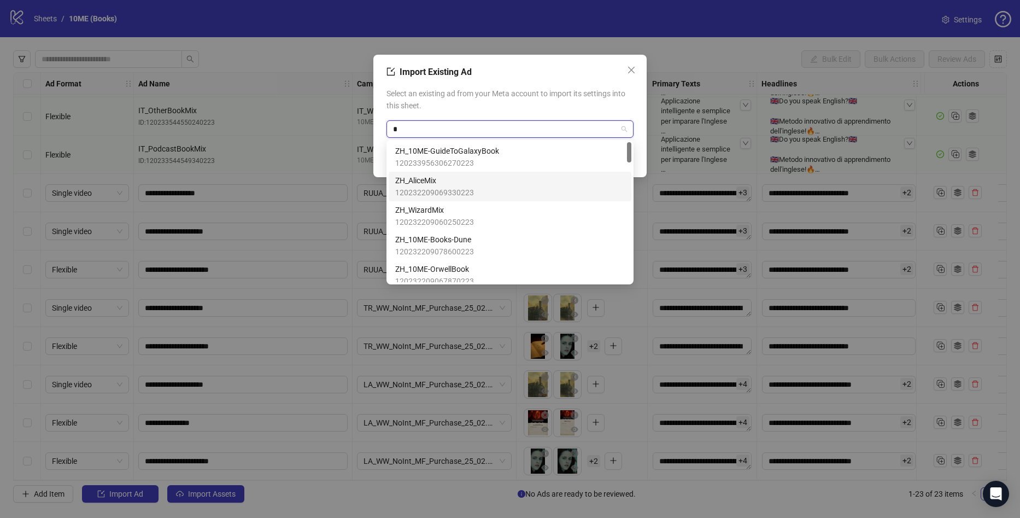
type input "**"
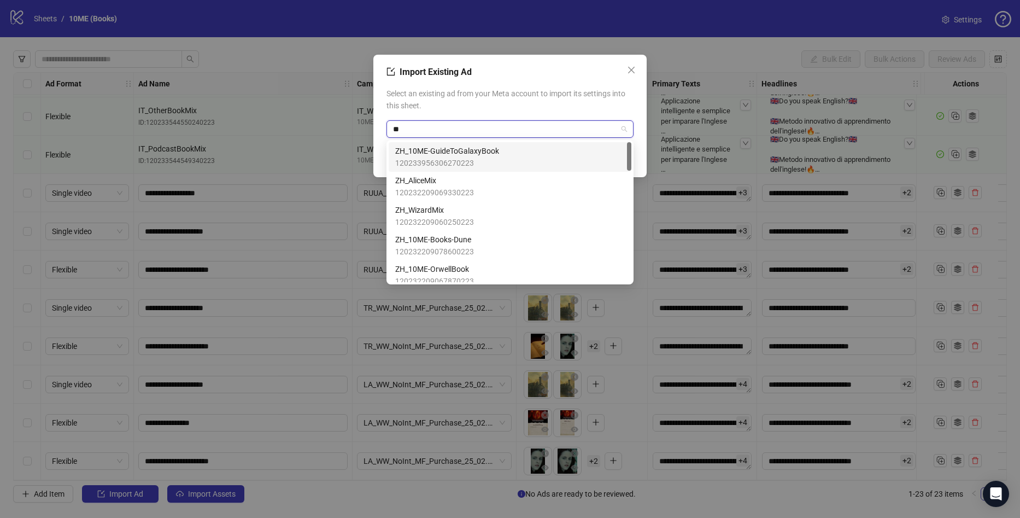
click at [486, 160] on span "120233956306270223" at bounding box center [447, 163] width 104 height 12
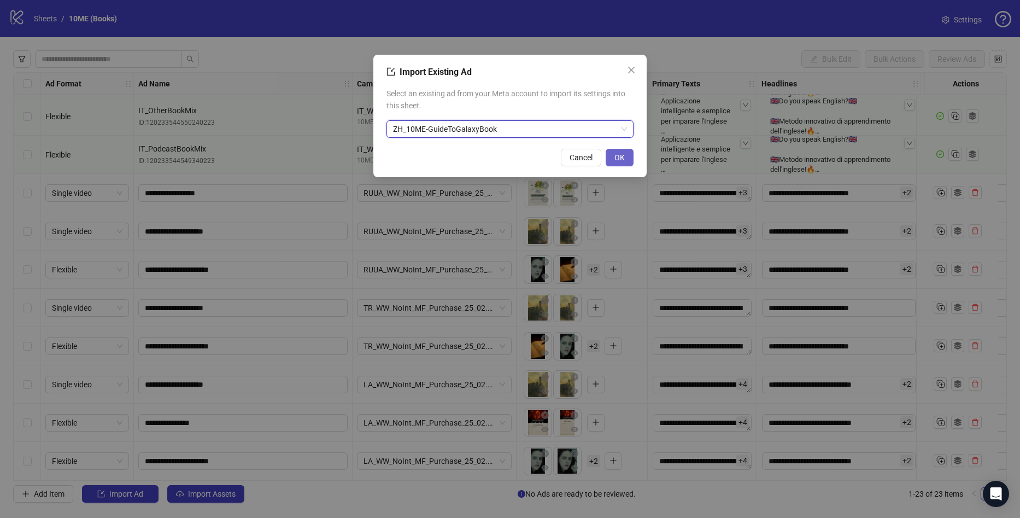
click at [615, 156] on span "OK" at bounding box center [620, 157] width 10 height 9
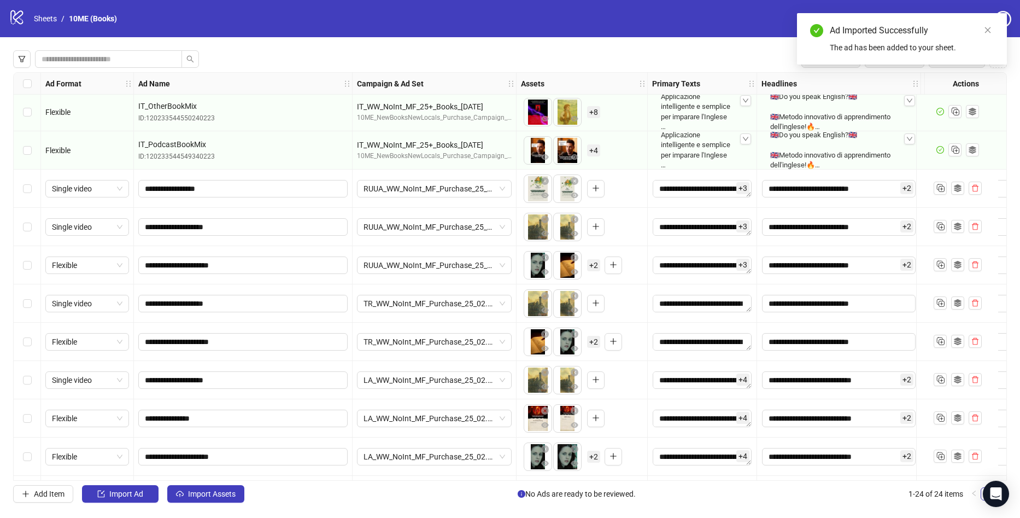
scroll to position [538, 0]
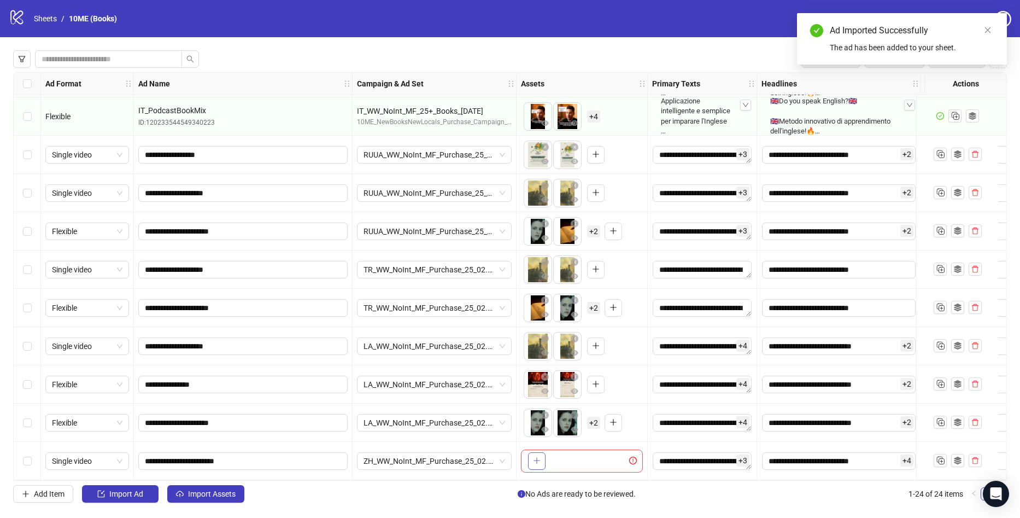
click at [536, 457] on icon "plus" at bounding box center [537, 461] width 8 height 8
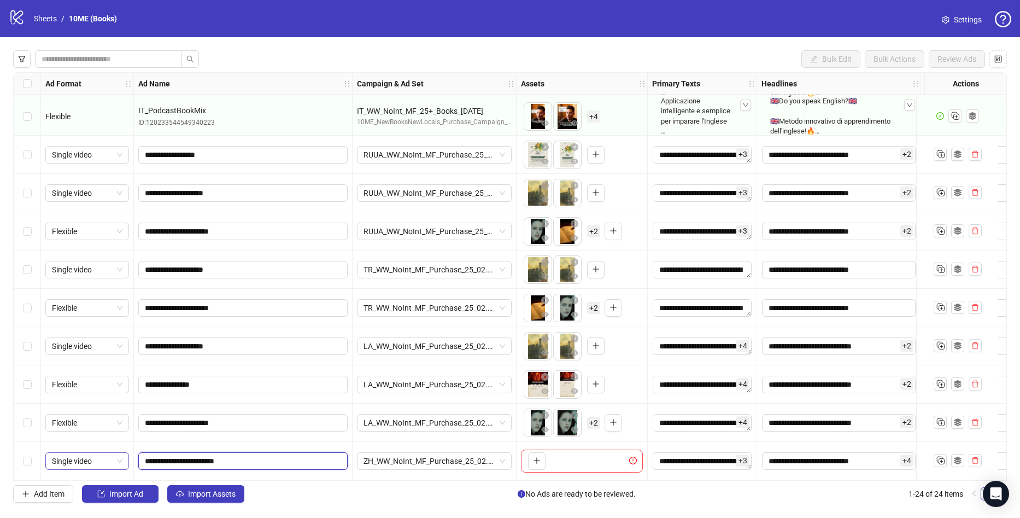
drag, startPoint x: 290, startPoint y: 452, endPoint x: 127, endPoint y: 457, distance: 163.0
paste input "**********"
type input "**********"
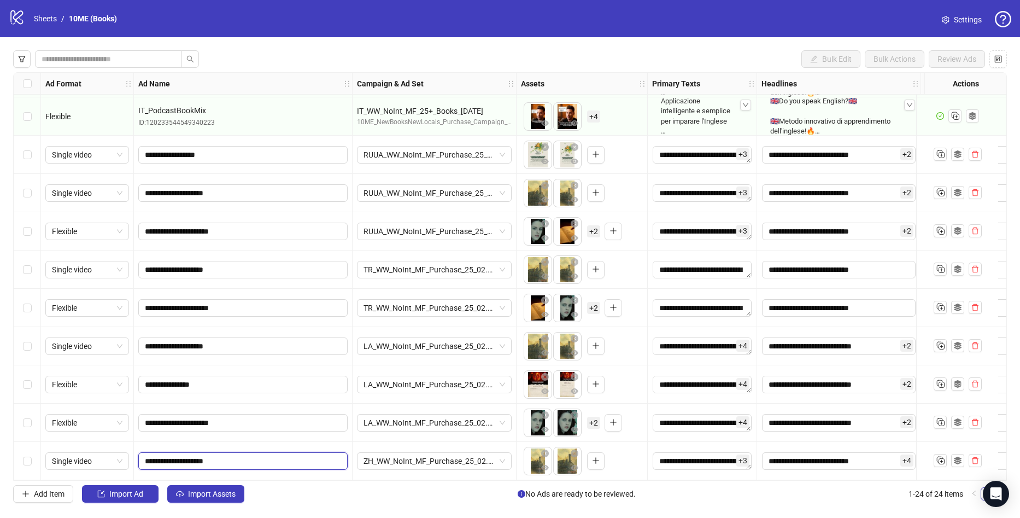
drag, startPoint x: 247, startPoint y: 457, endPoint x: 20, endPoint y: 473, distance: 228.1
click at [17, 470] on div "Ad Format Ad Name Campaign & Ad Set Assets Primary Texts Headlines Descriptions…" at bounding box center [700, 10] width 1373 height 941
drag, startPoint x: 562, startPoint y: 464, endPoint x: 536, endPoint y: 463, distance: 25.7
click at [536, 463] on body "logo/logo-mobile Sheets / 10ME (Books) Settings Bulk Edit Bulk Actions Review A…" at bounding box center [510, 259] width 1020 height 518
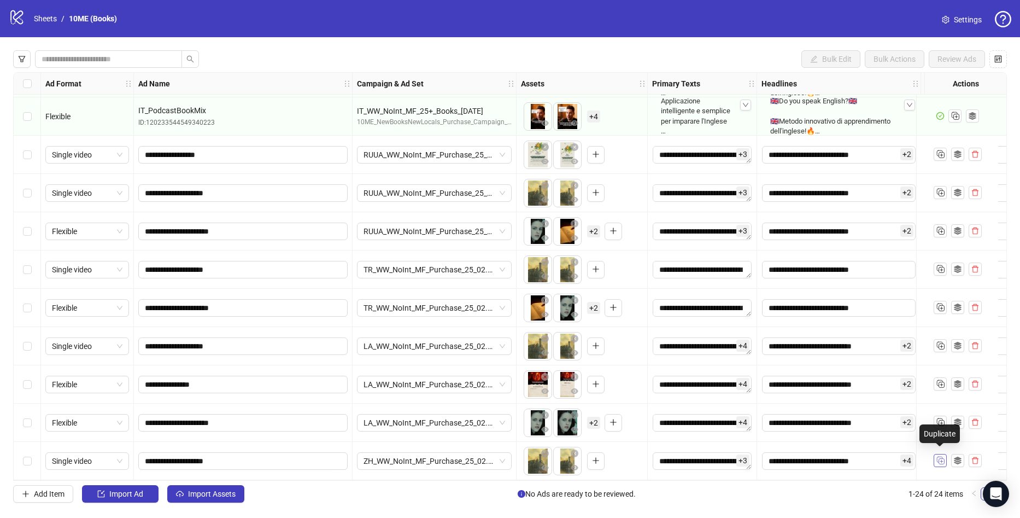
click at [943, 454] on button "button" at bounding box center [940, 460] width 13 height 13
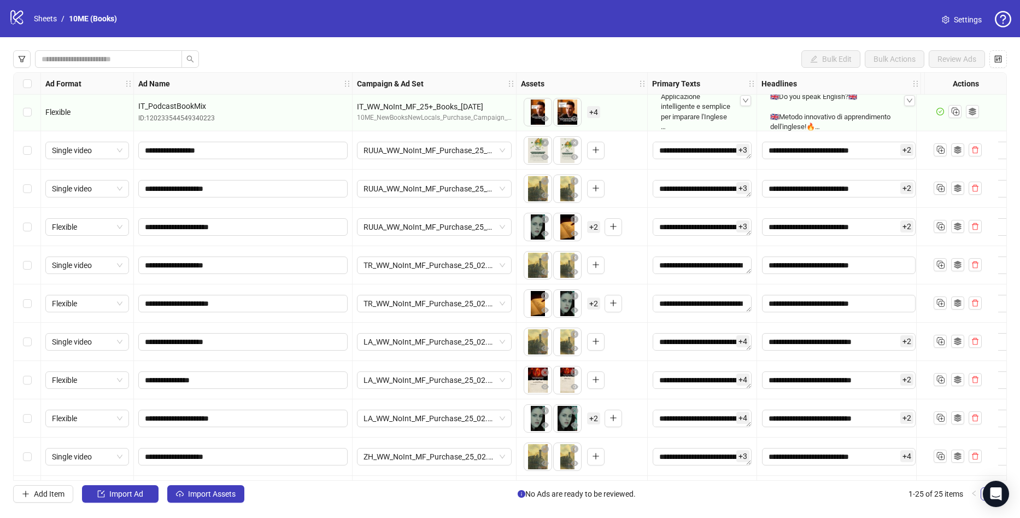
scroll to position [576, 0]
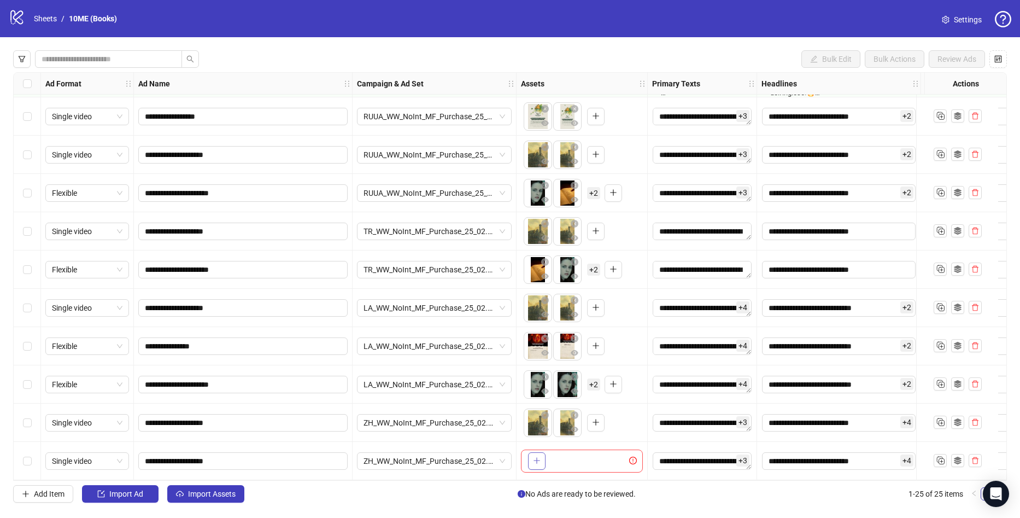
click at [542, 458] on button "button" at bounding box center [536, 460] width 17 height 17
click at [278, 458] on input "**********" at bounding box center [242, 461] width 194 height 12
paste input "**********"
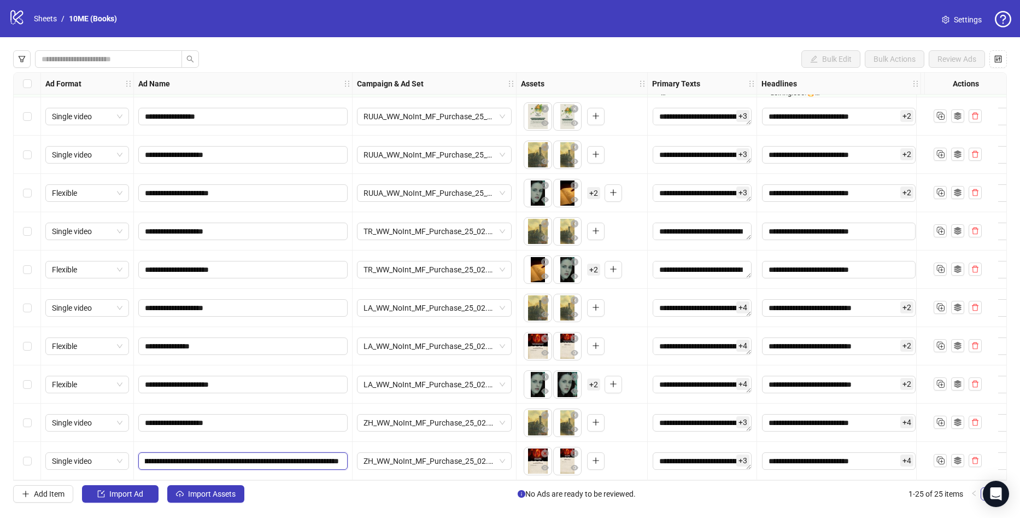
scroll to position [0, 0]
drag, startPoint x: 275, startPoint y: 454, endPoint x: -29, endPoint y: 449, distance: 304.1
click at [0, 449] on html "logo/logo-mobile Sheets / 10ME (Books) Settings Bulk Edit Bulk Actions Review A…" at bounding box center [510, 259] width 1020 height 518
type input "**********"
click at [941, 460] on icon "Duplicate" at bounding box center [940, 459] width 11 height 11
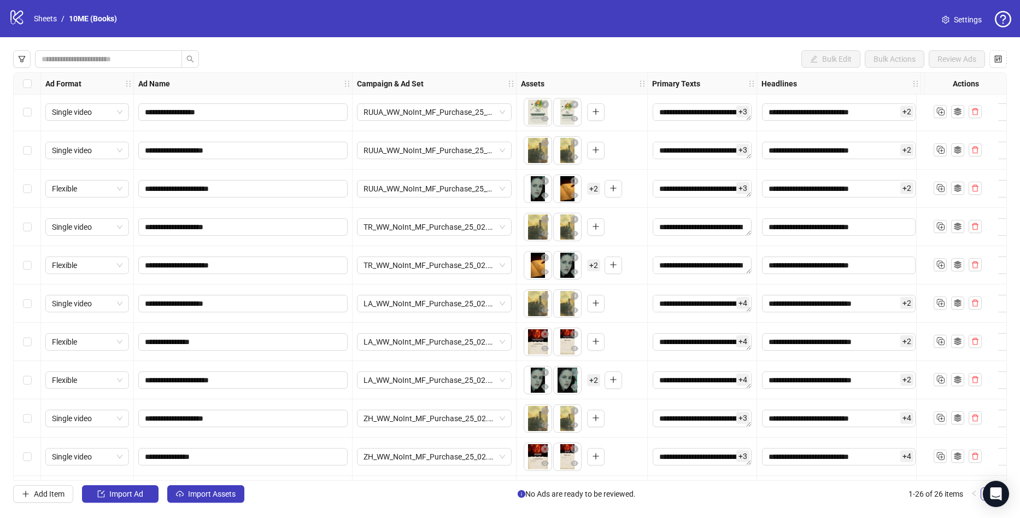
scroll to position [614, 0]
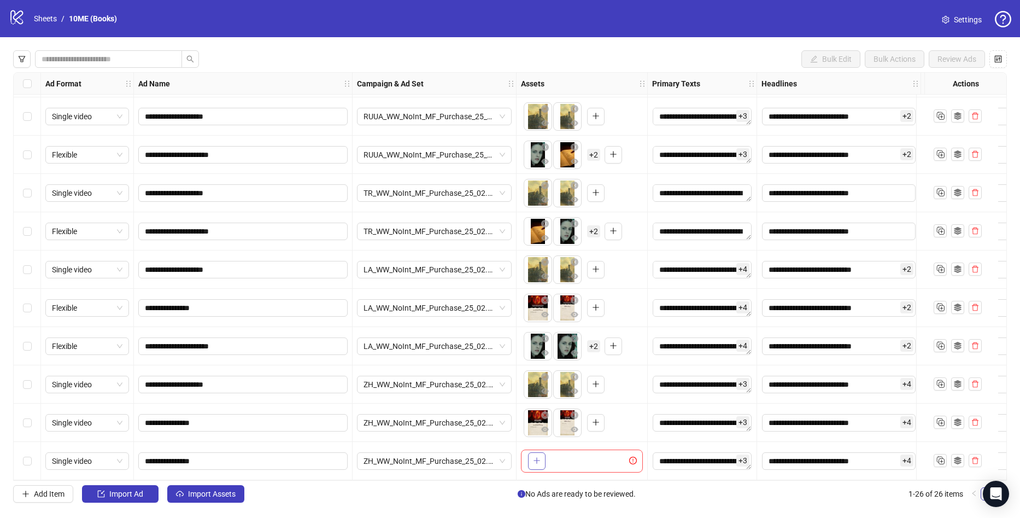
click at [530, 453] on button "button" at bounding box center [536, 460] width 17 height 17
drag, startPoint x: 254, startPoint y: 457, endPoint x: 80, endPoint y: 458, distance: 173.4
paste input "**********"
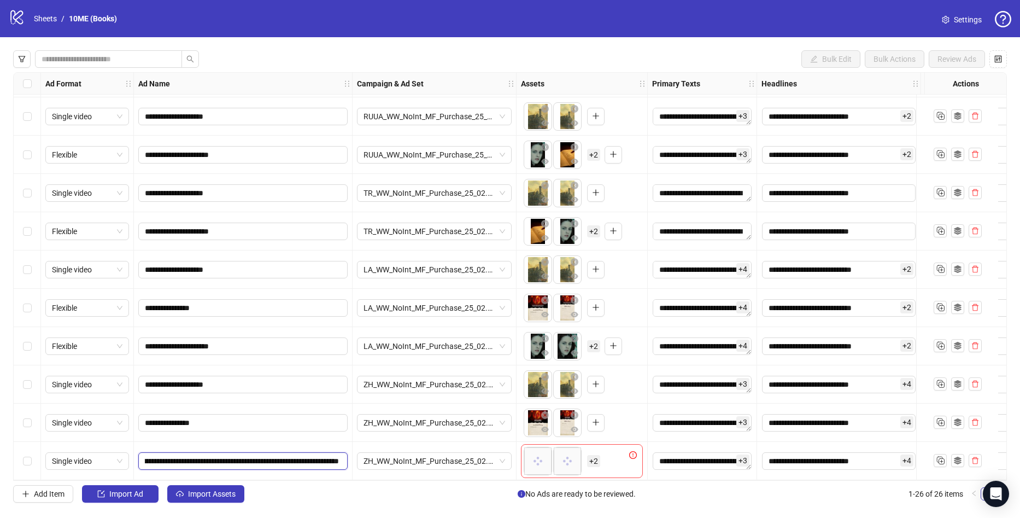
scroll to position [0, 0]
drag, startPoint x: 260, startPoint y: 456, endPoint x: -29, endPoint y: 439, distance: 289.8
click at [0, 439] on html "logo/logo-mobile Sheets / 10ME (Books) Settings Bulk Edit Bulk Actions Review A…" at bounding box center [510, 259] width 1020 height 518
type input "**********"
click at [103, 454] on span "Single video" at bounding box center [87, 461] width 71 height 16
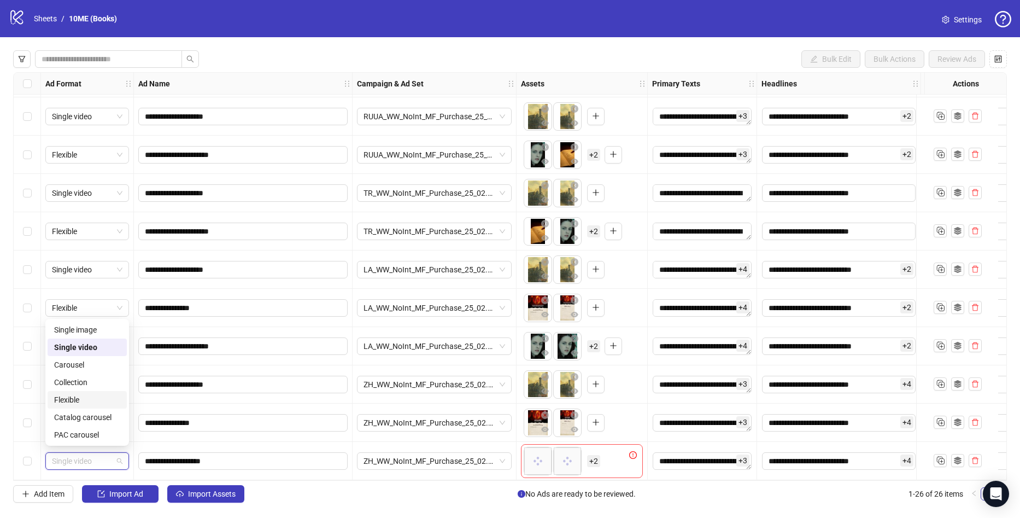
click at [77, 397] on div "Flexible" at bounding box center [87, 400] width 66 height 12
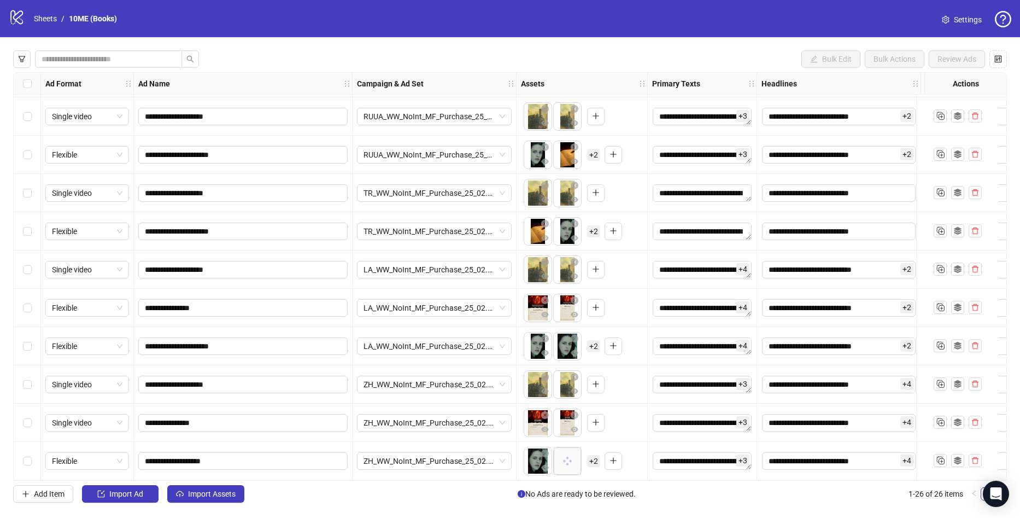
click at [689, 495] on div "Add Item Import Ad Import Assets No Ads are ready to be reviewed. 1-26 of 26 it…" at bounding box center [510, 493] width 994 height 17
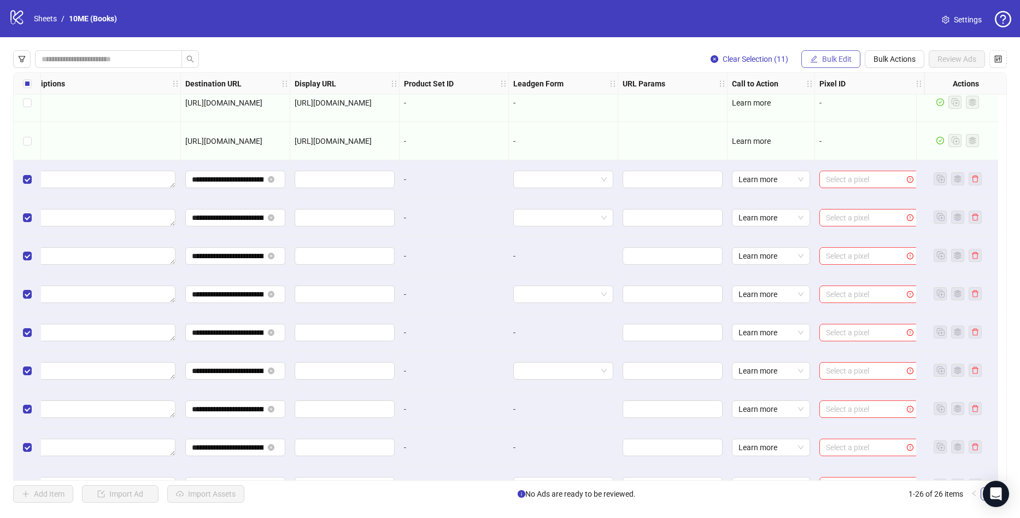
scroll to position [505, 913]
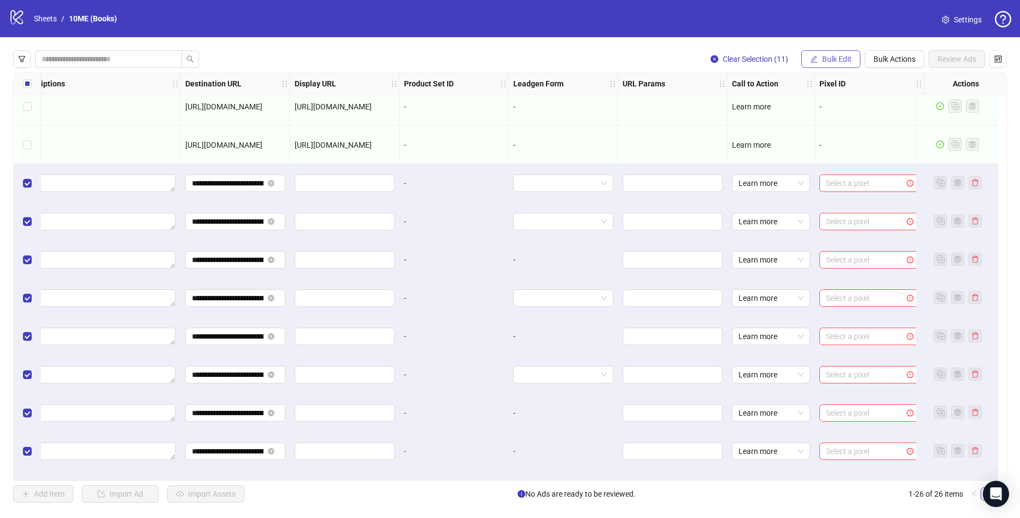
click at [842, 59] on span "Bulk Edit" at bounding box center [837, 59] width 30 height 9
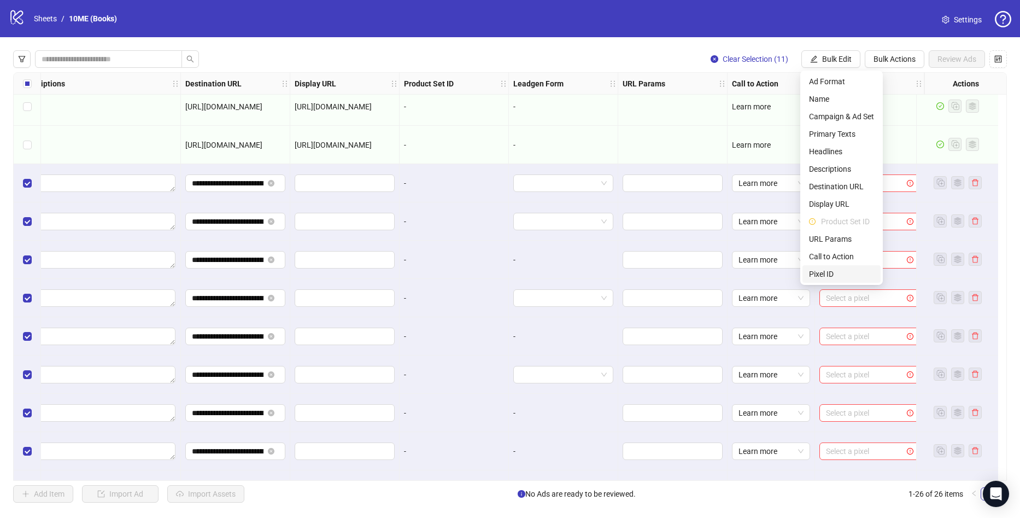
click at [831, 272] on span "Pixel ID" at bounding box center [841, 274] width 65 height 12
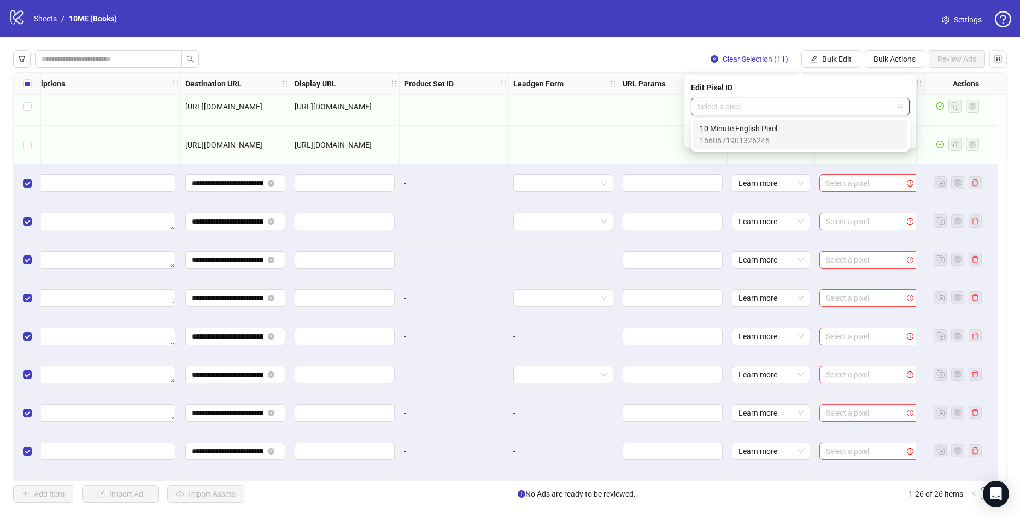
click at [736, 104] on input "search" at bounding box center [796, 106] width 196 height 16
click at [748, 139] on span "1560571901326245" at bounding box center [739, 141] width 78 height 12
click at [904, 134] on icon "check" at bounding box center [904, 135] width 8 height 8
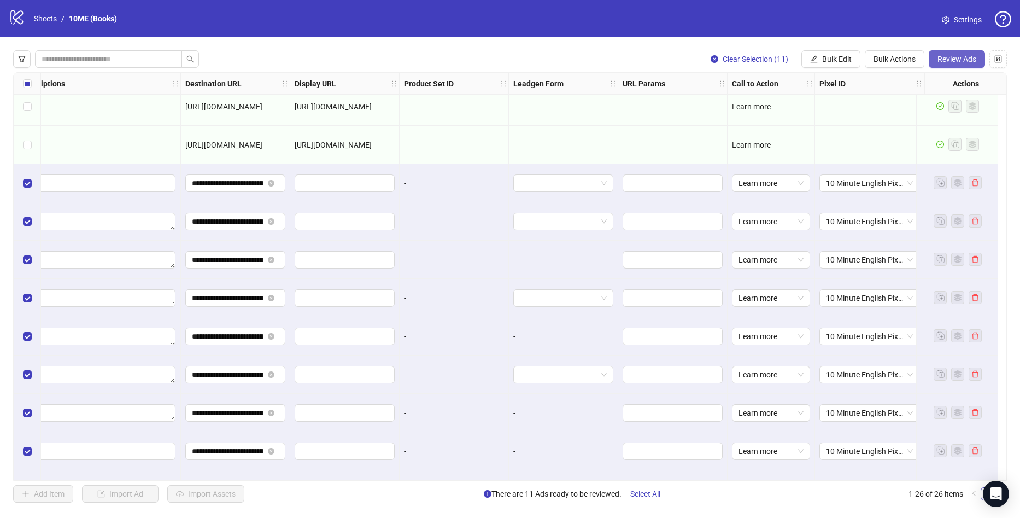
click at [965, 64] on button "Review Ads" at bounding box center [957, 58] width 56 height 17
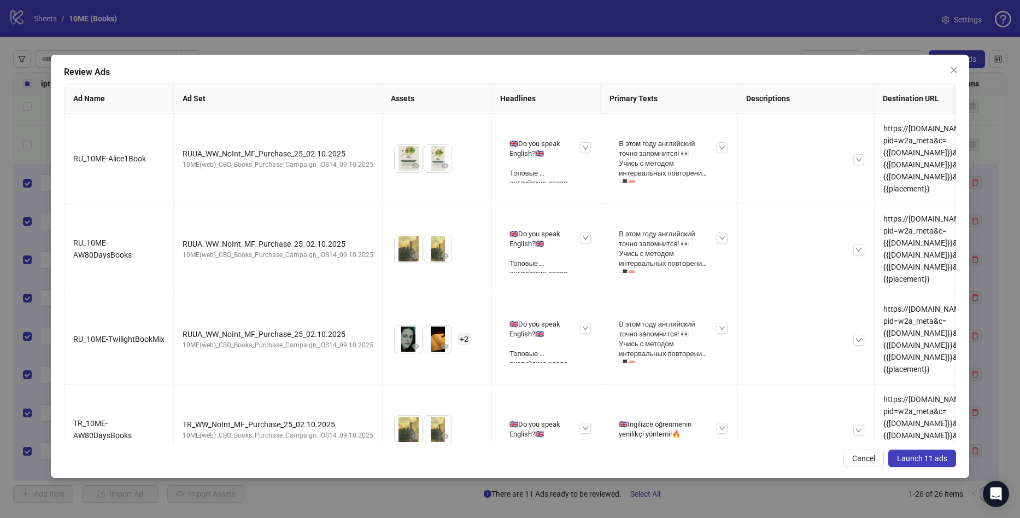
click at [913, 451] on button "Launch 11 ads" at bounding box center [923, 457] width 68 height 17
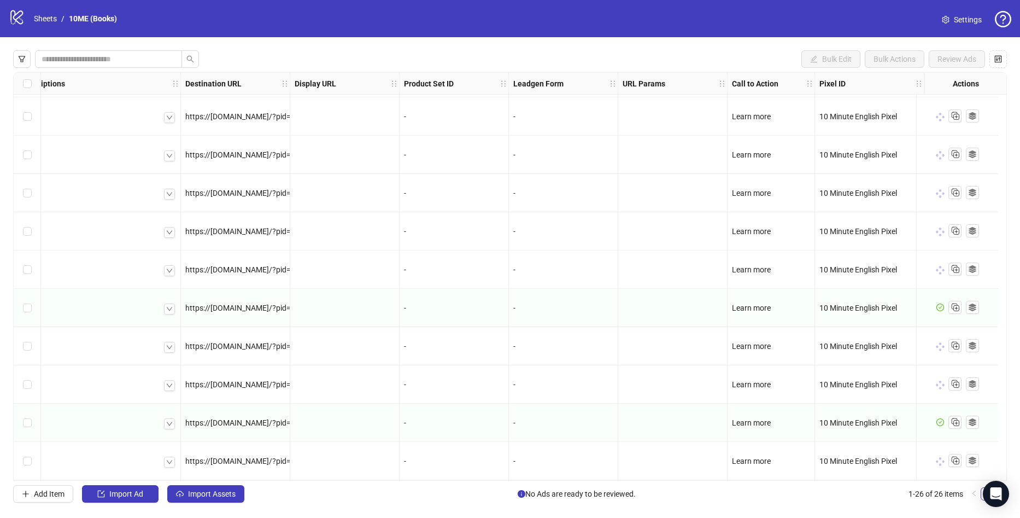
scroll to position [614, 0]
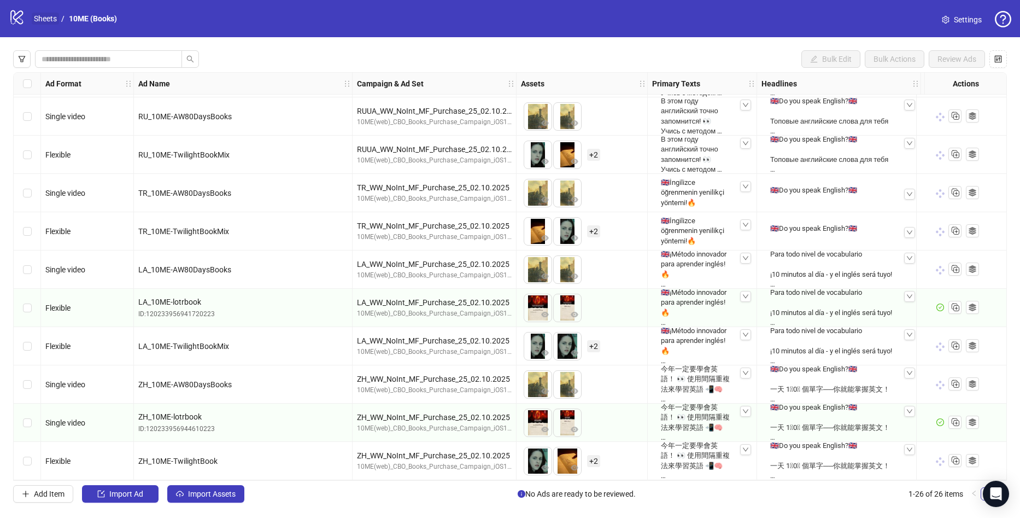
click at [39, 19] on link "Sheets" at bounding box center [45, 19] width 27 height 12
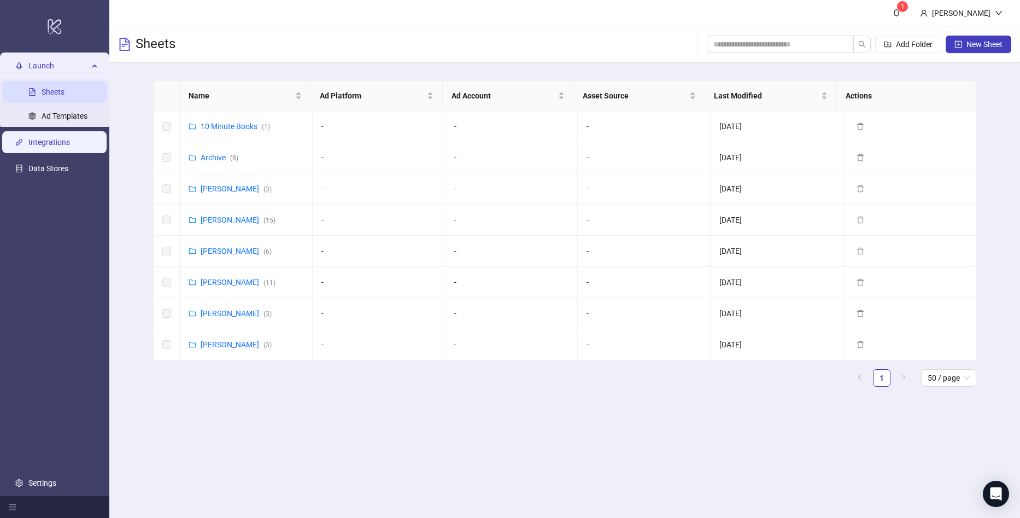
click at [57, 146] on link "Integrations" at bounding box center [49, 142] width 42 height 9
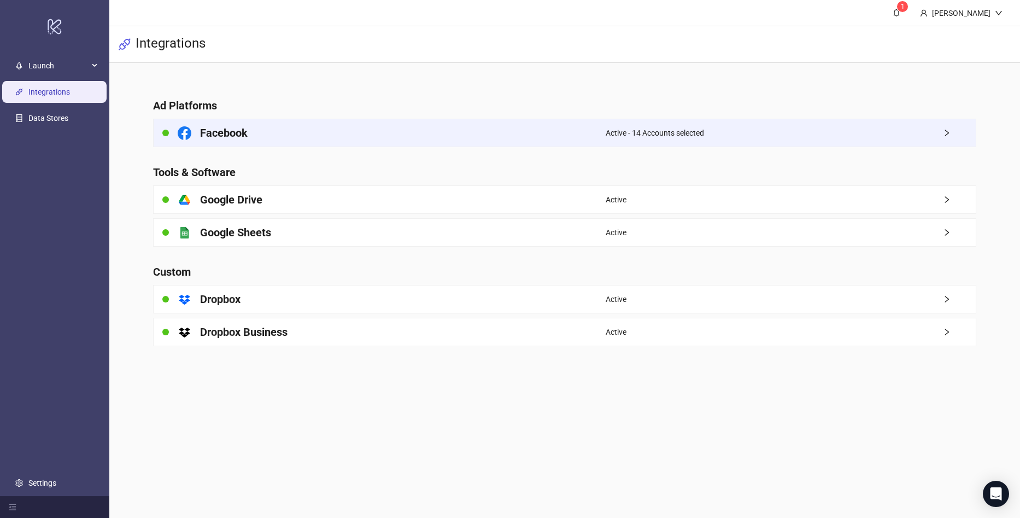
click at [549, 137] on div "Facebook" at bounding box center [380, 132] width 452 height 27
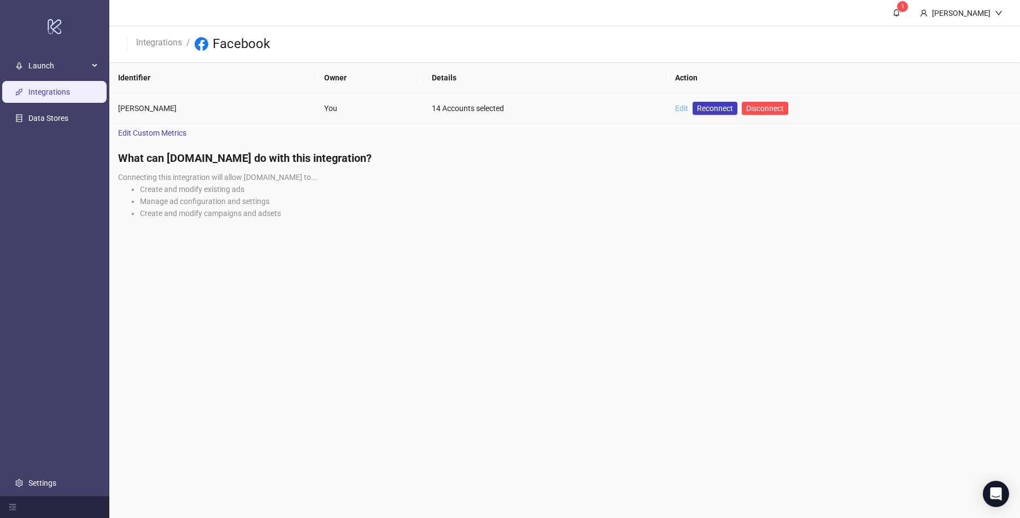
click at [675, 105] on link "Edit" at bounding box center [681, 108] width 13 height 9
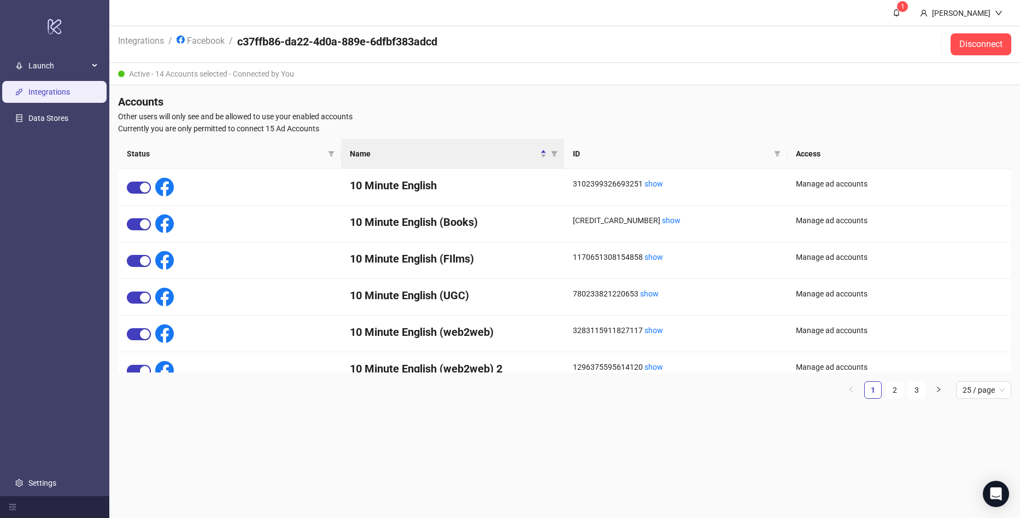
click at [318, 443] on main "1 [PERSON_NAME] Integrations / Facebook / c37ffb86-da22-4d0a-889e-6dfbf383adcd …" at bounding box center [564, 259] width 911 height 518
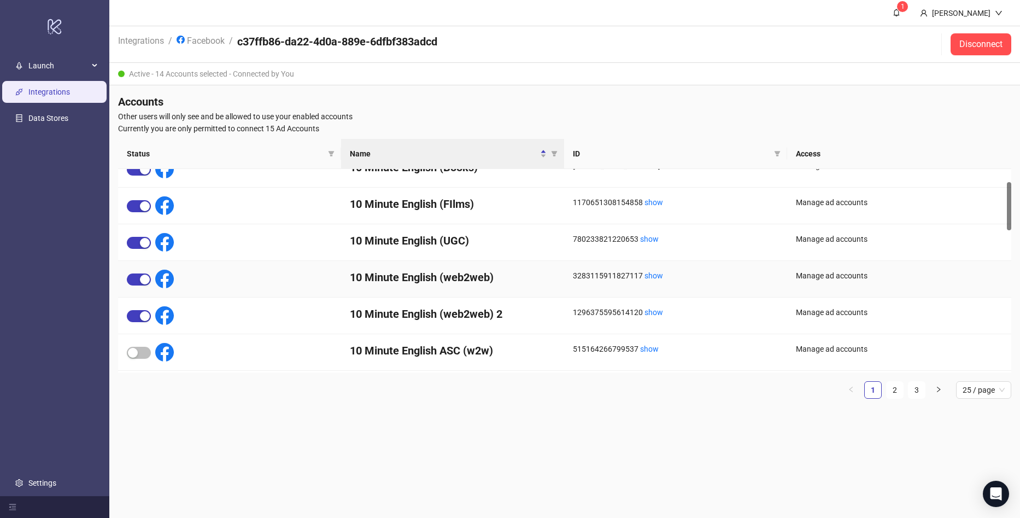
scroll to position [109, 0]
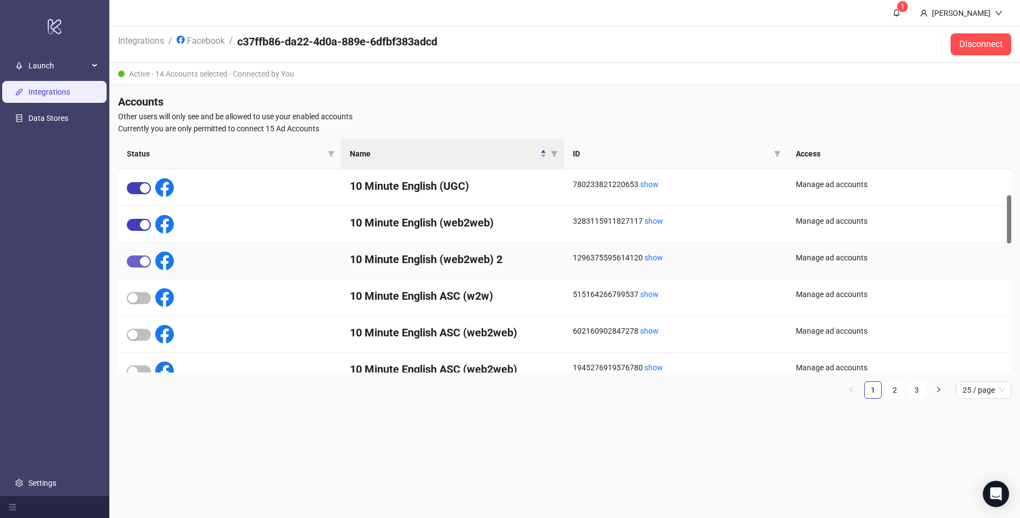
click at [144, 262] on div "button" at bounding box center [145, 261] width 10 height 10
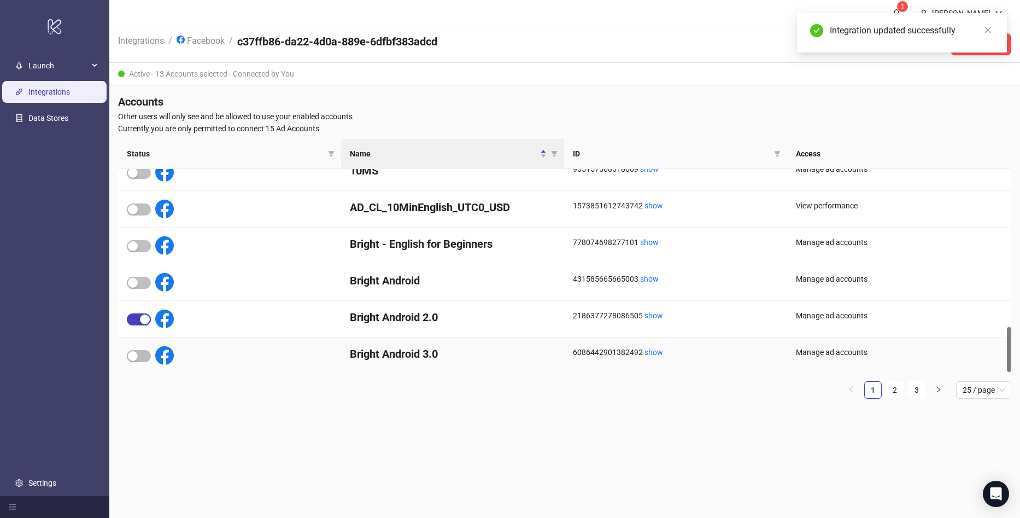
scroll to position [713, 0]
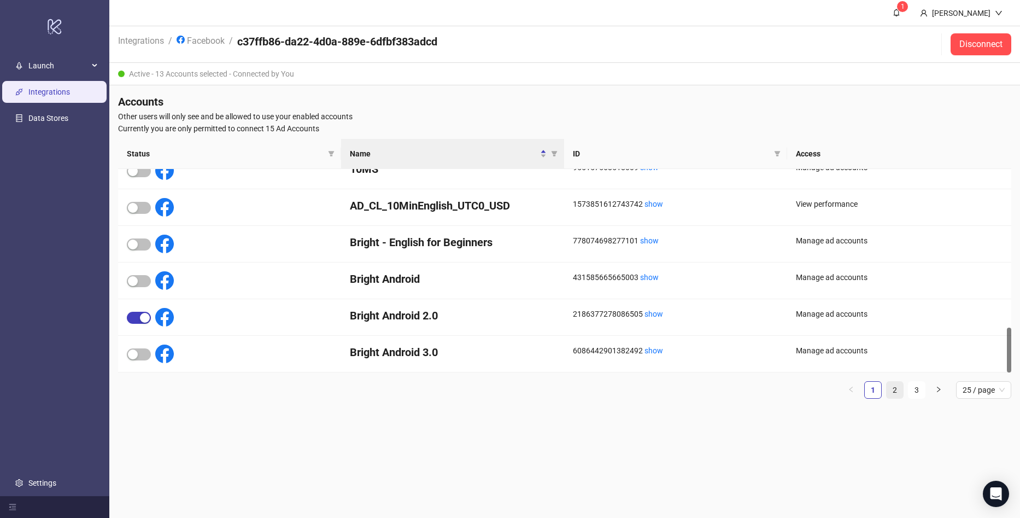
click at [887, 392] on link "2" at bounding box center [895, 390] width 16 height 16
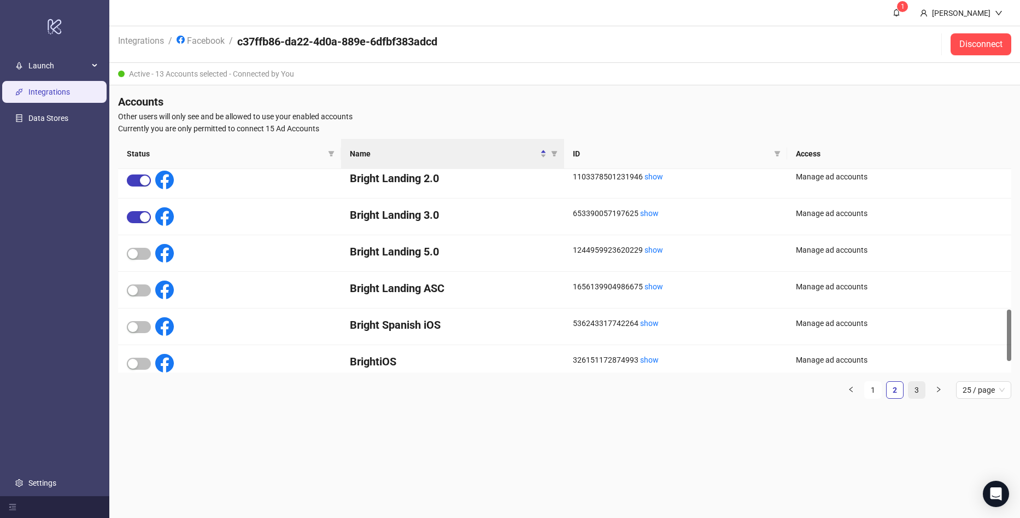
click at [919, 389] on link "3" at bounding box center [917, 390] width 16 height 16
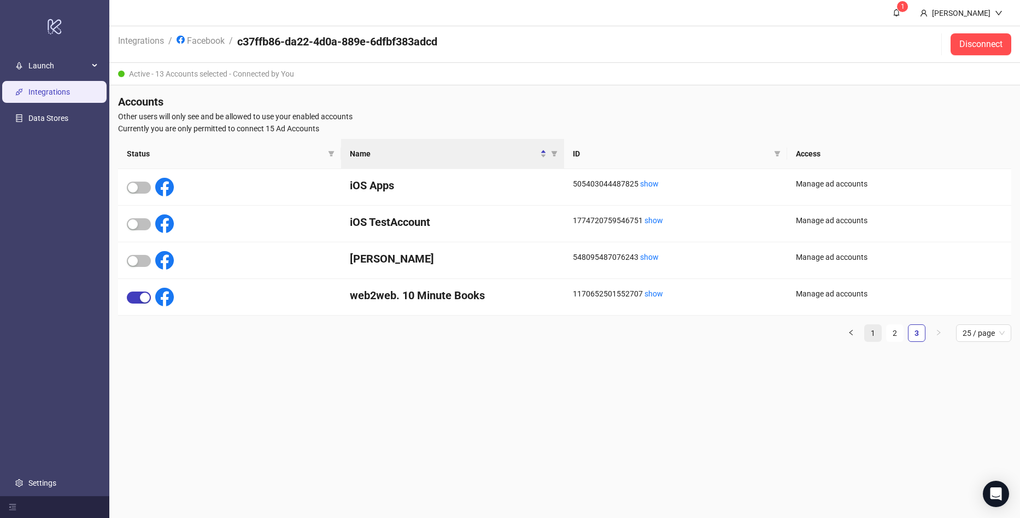
click at [874, 332] on link "1" at bounding box center [873, 333] width 16 height 16
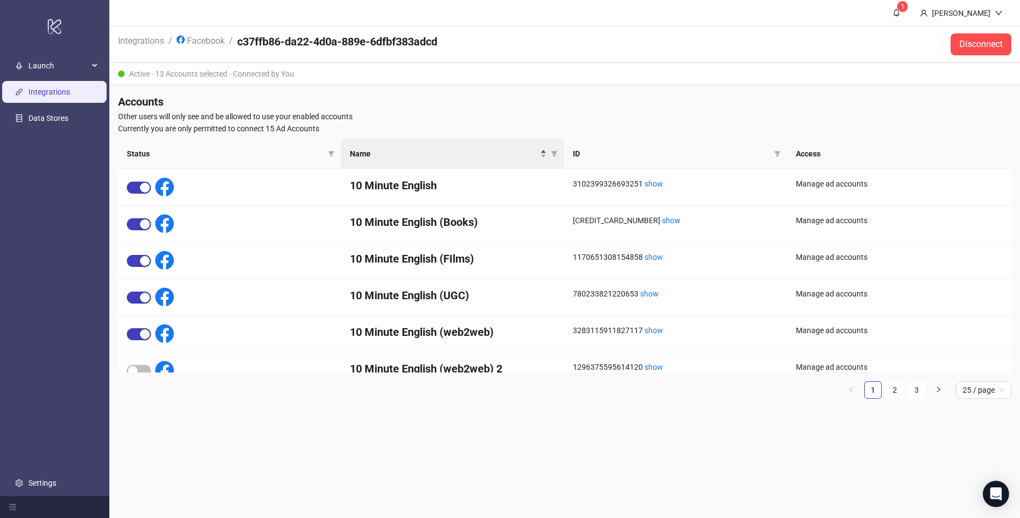
click at [279, 408] on div "Accounts Other users will only see and be allowed to use your enabled accounts …" at bounding box center [564, 250] width 911 height 331
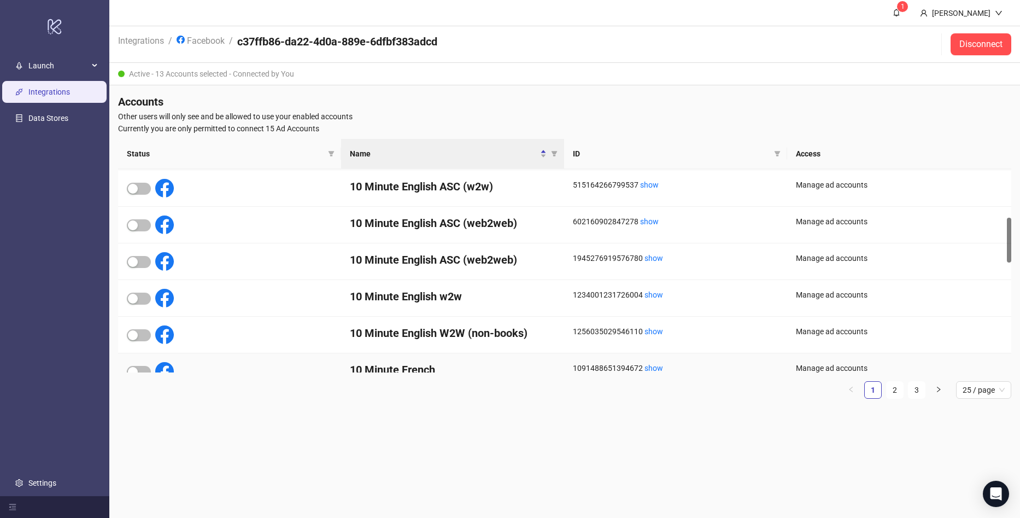
scroll to position [164, 0]
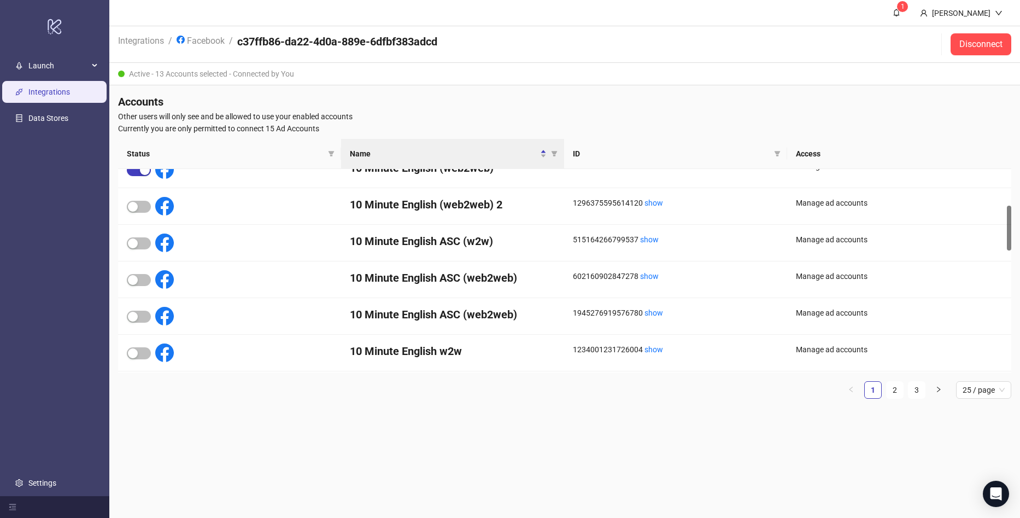
drag, startPoint x: 597, startPoint y: 483, endPoint x: 594, endPoint y: 476, distance: 7.6
click at [597, 483] on main "1 [PERSON_NAME] Integrations / Facebook / c37ffb86-da22-4d0a-889e-6dfbf383adcd …" at bounding box center [564, 259] width 911 height 518
click at [620, 469] on main "1 [PERSON_NAME] Integrations / Facebook / c37ffb86-da22-4d0a-889e-6dfbf383adcd …" at bounding box center [564, 259] width 911 height 518
click at [141, 244] on span "button" at bounding box center [139, 243] width 24 height 12
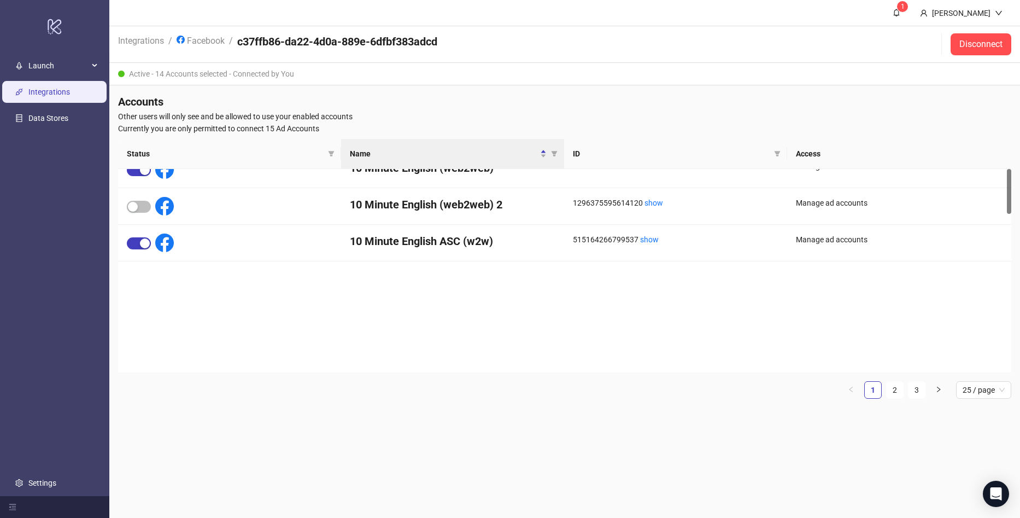
scroll to position [0, 0]
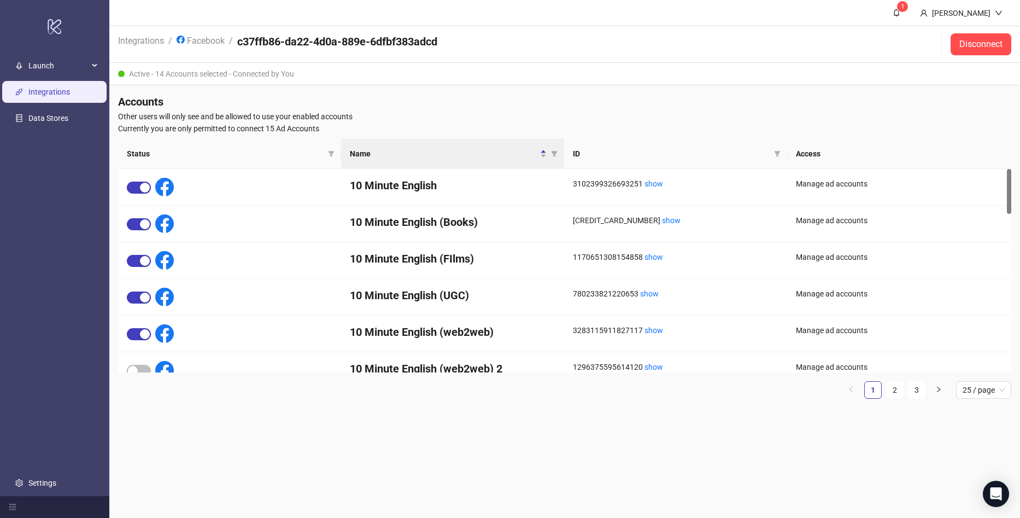
click at [151, 32] on nav "Integrations / Facebook / c37ffb86-da22-4d0a-889e-6dfbf383adcd" at bounding box center [277, 44] width 319 height 36
click at [55, 71] on span "Launch" at bounding box center [58, 66] width 60 height 22
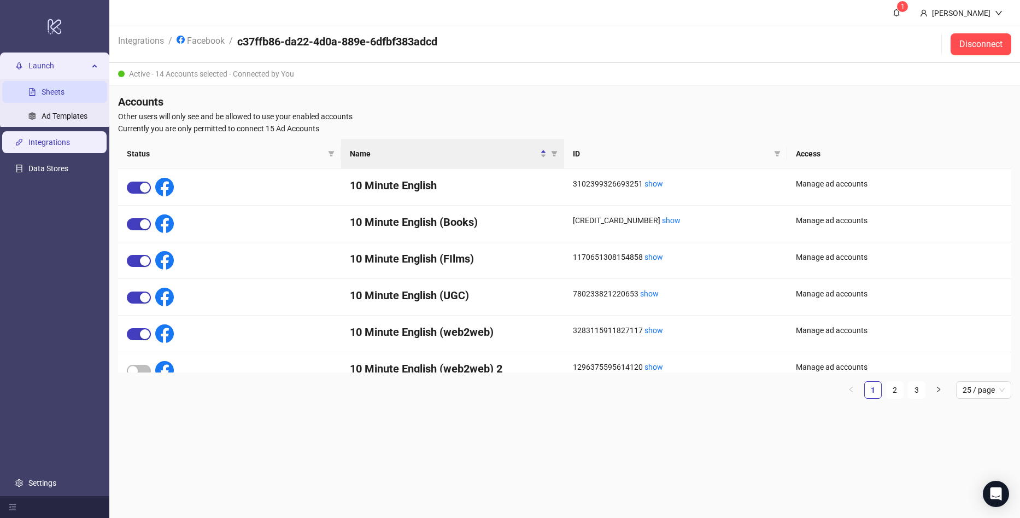
click at [54, 96] on link "Sheets" at bounding box center [53, 91] width 23 height 9
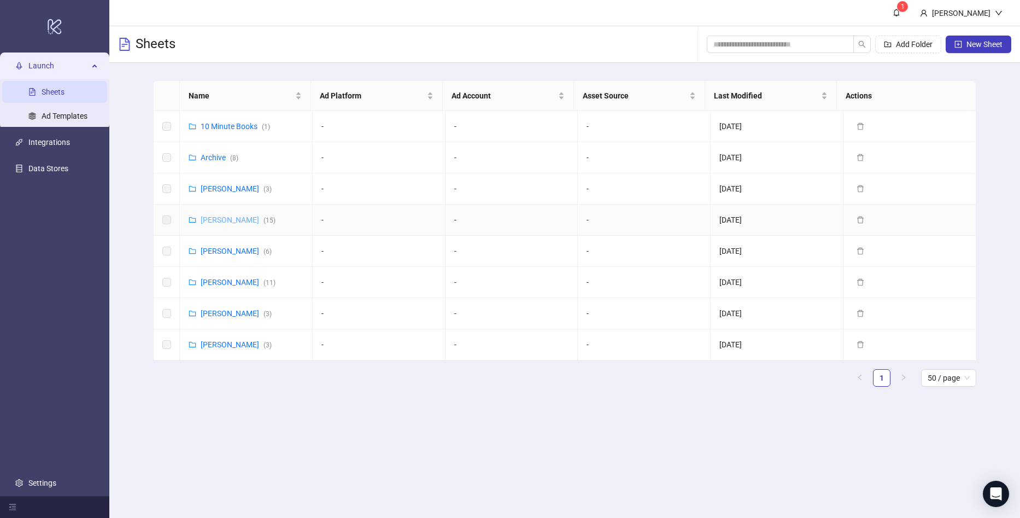
click at [219, 216] on link "[PERSON_NAME] ( 15 )" at bounding box center [238, 219] width 75 height 9
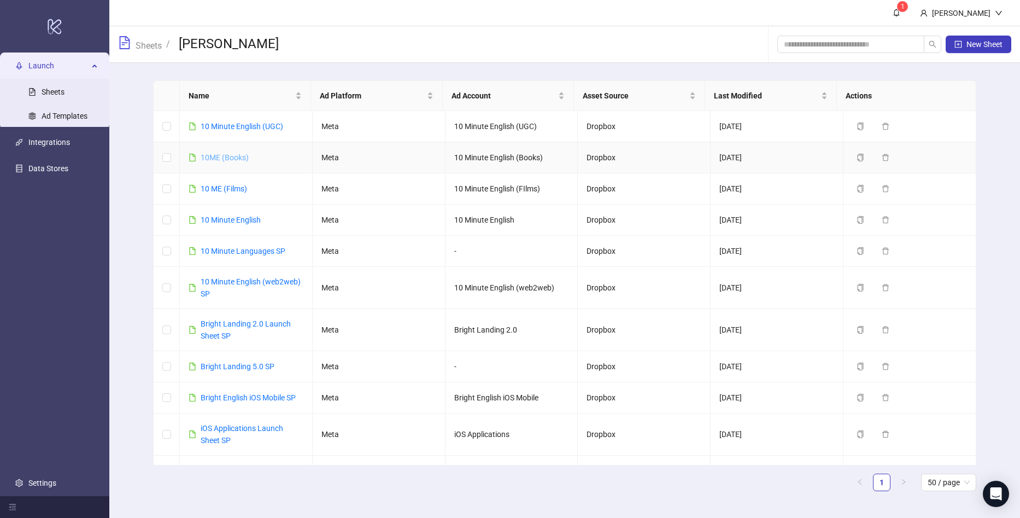
click at [236, 158] on link "10ME (Books)" at bounding box center [225, 157] width 48 height 9
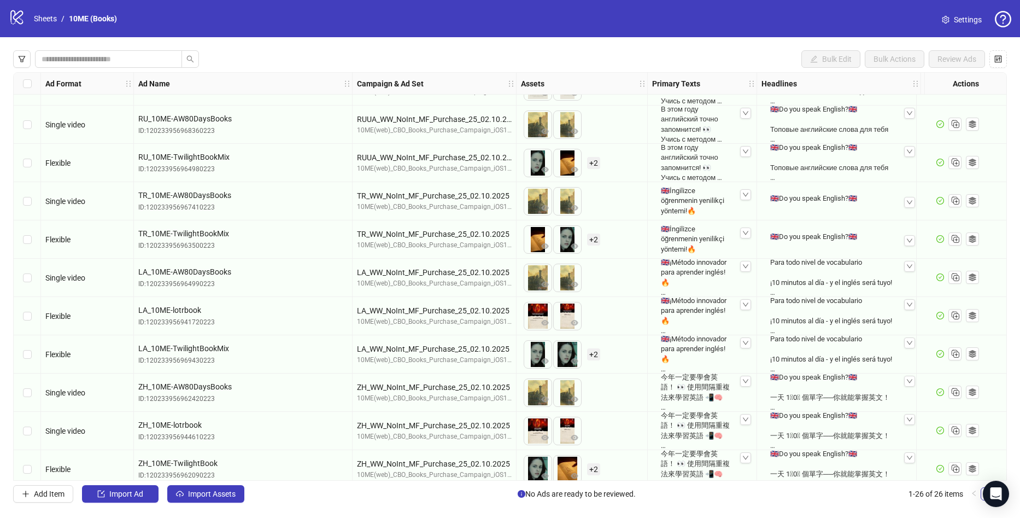
scroll to position [614, 0]
